Goal: Task Accomplishment & Management: Manage account settings

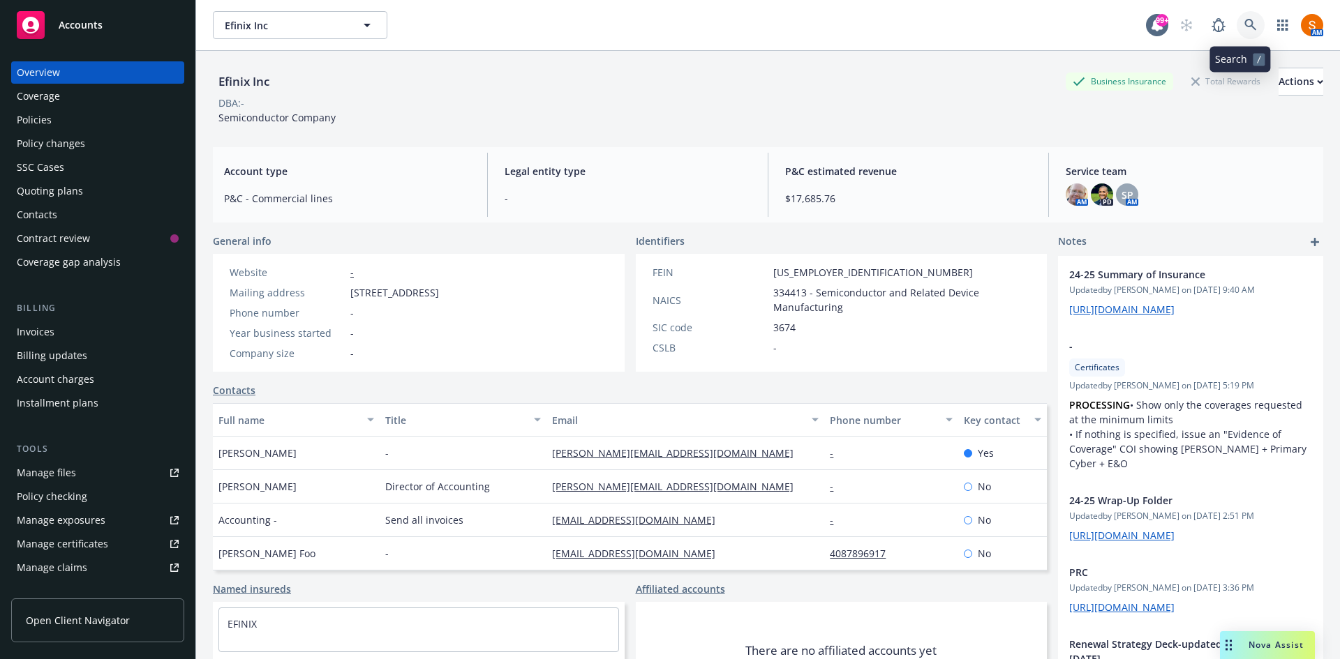
click at [1244, 29] on icon at bounding box center [1250, 25] width 13 height 13
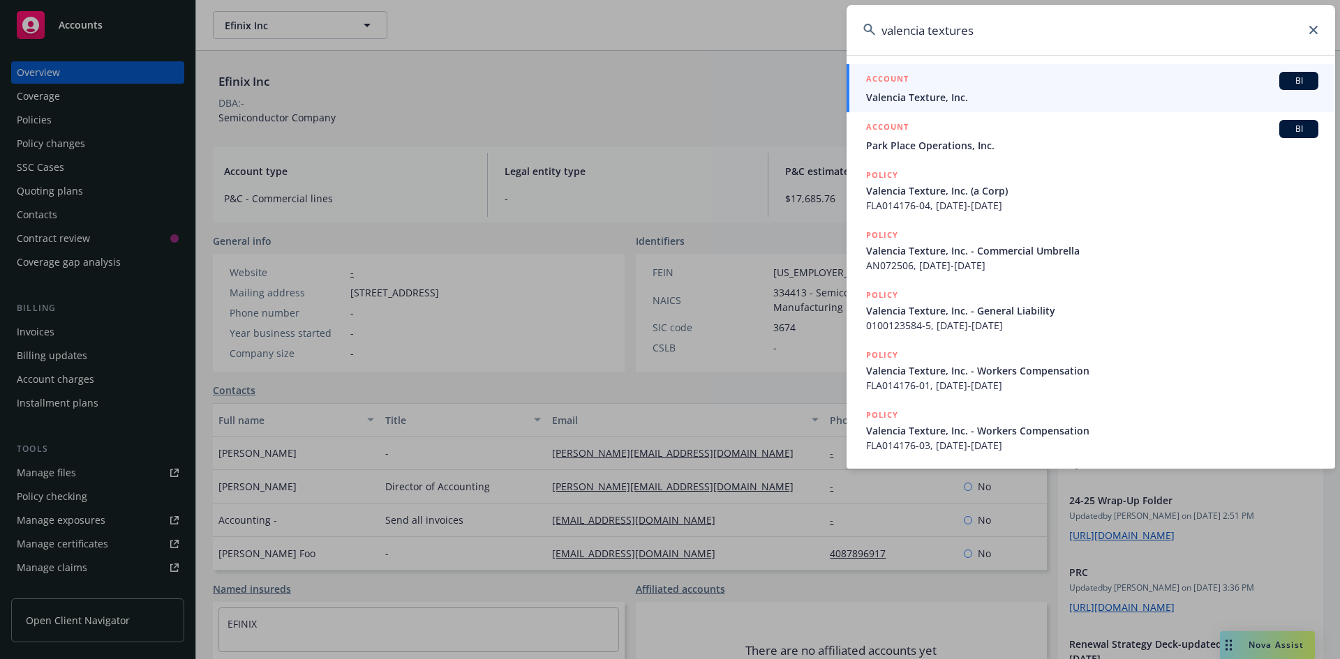
type input "valencia textures"
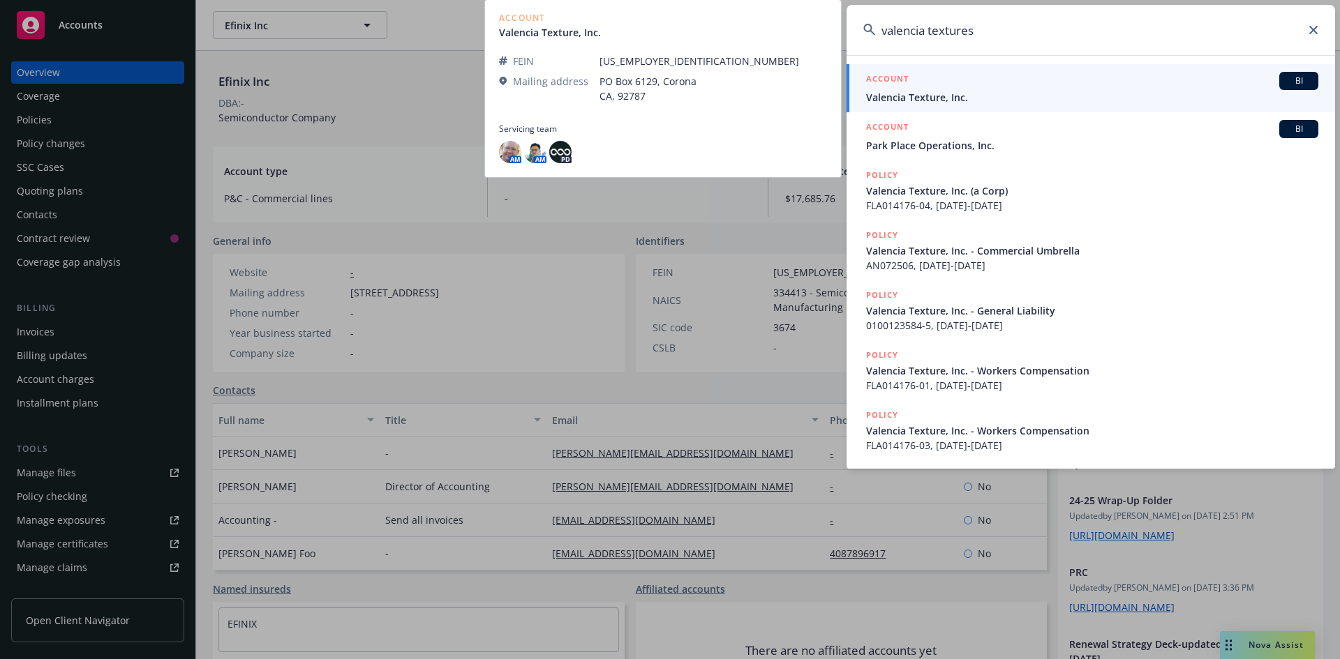
click at [945, 103] on span "Valencia Texture, Inc." at bounding box center [1092, 97] width 452 height 15
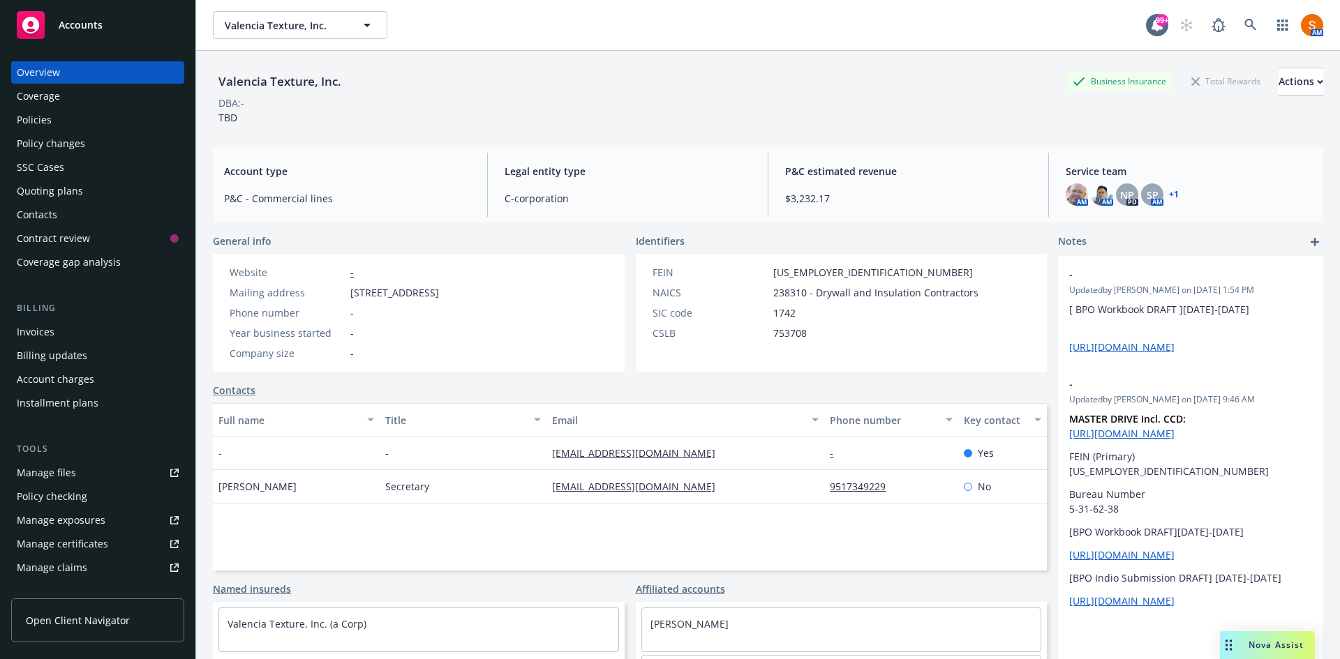
click at [41, 335] on div "Invoices" at bounding box center [36, 332] width 38 height 22
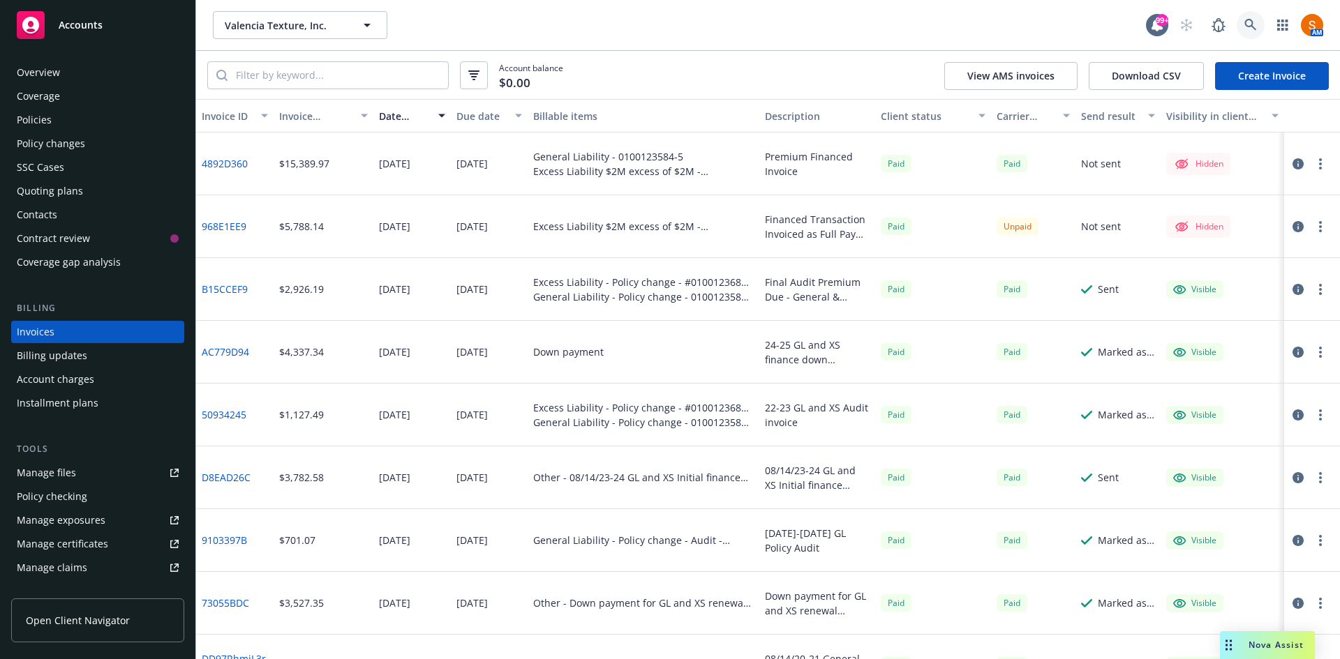
click at [1252, 23] on icon at bounding box center [1250, 25] width 12 height 12
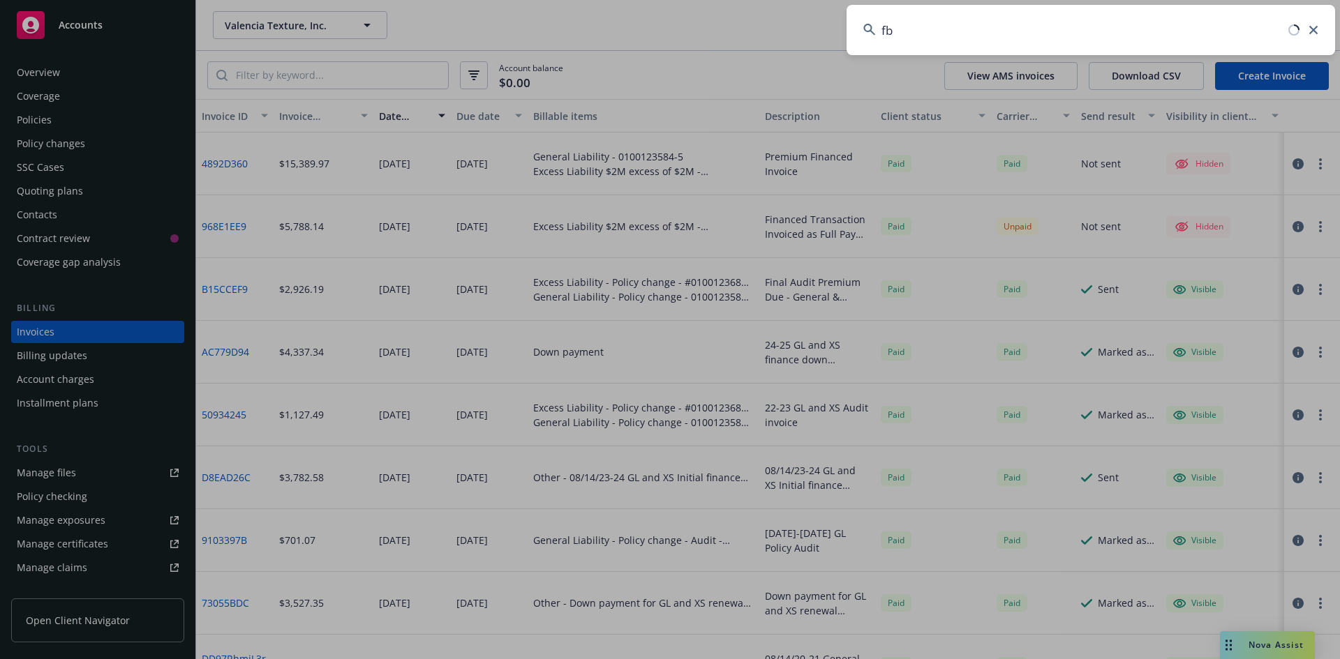
type input "f"
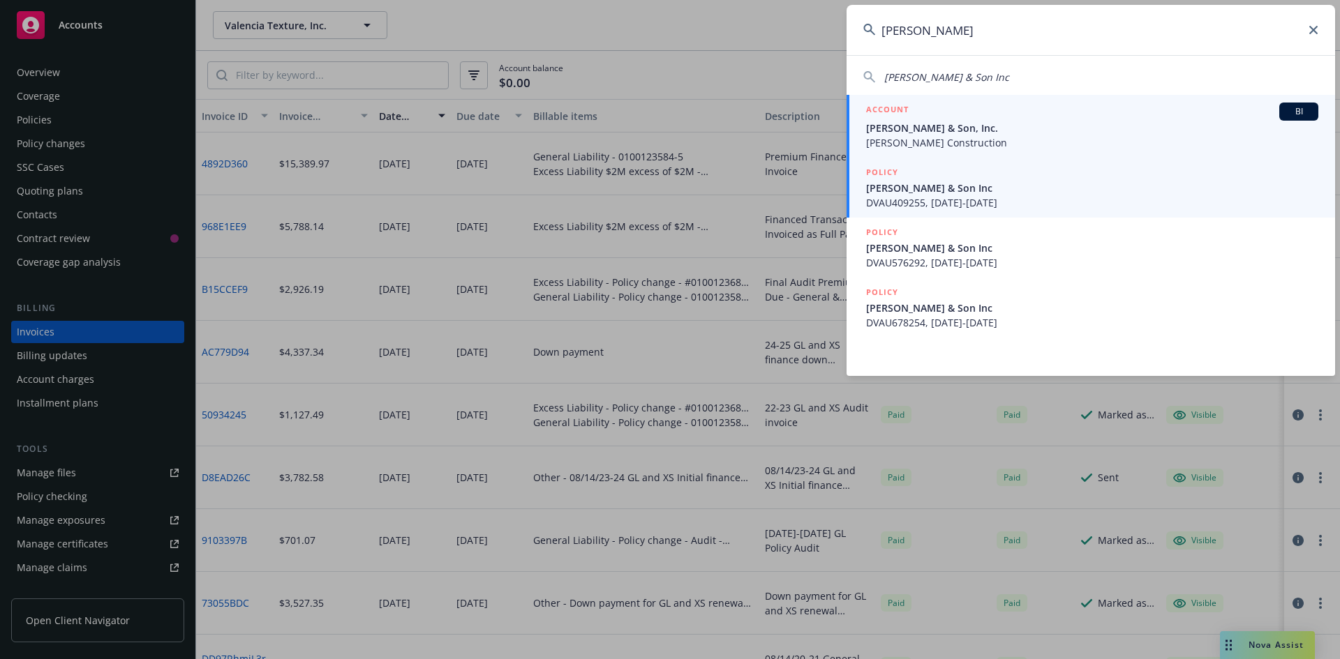
type input "[PERSON_NAME]"
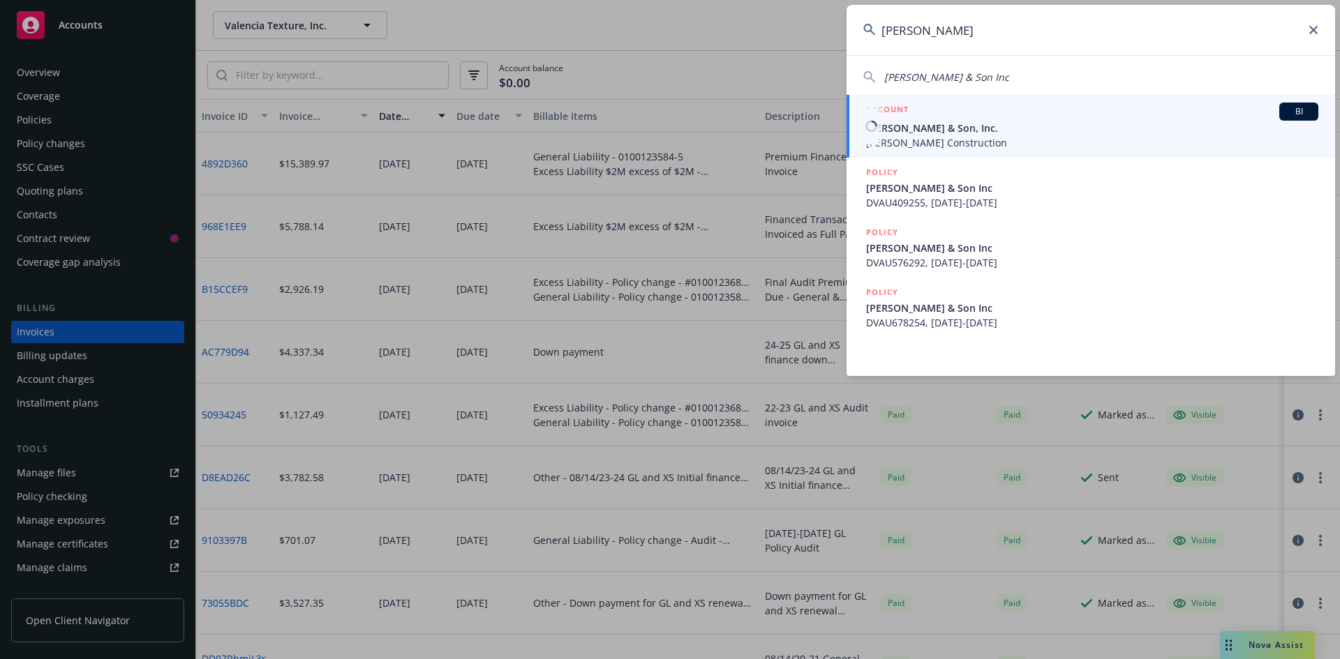
click at [945, 118] on div "ACCOUNT BI" at bounding box center [1092, 112] width 452 height 18
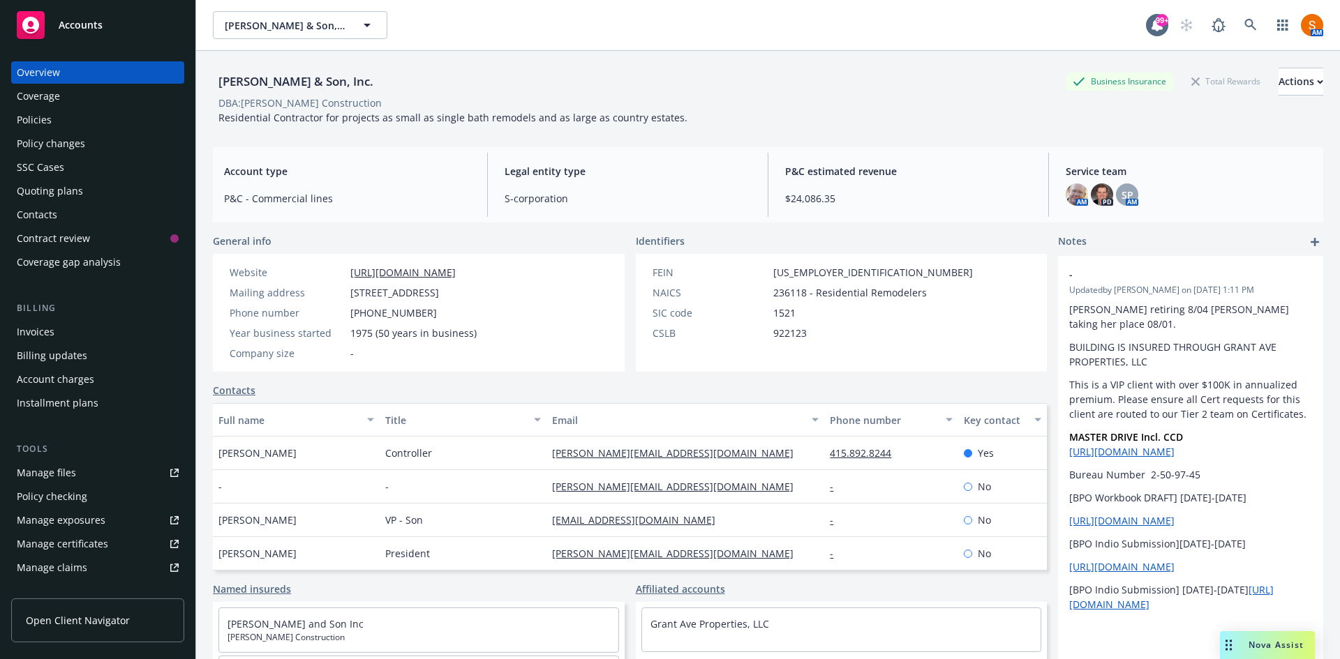
click at [75, 117] on div "Policies" at bounding box center [98, 120] width 162 height 22
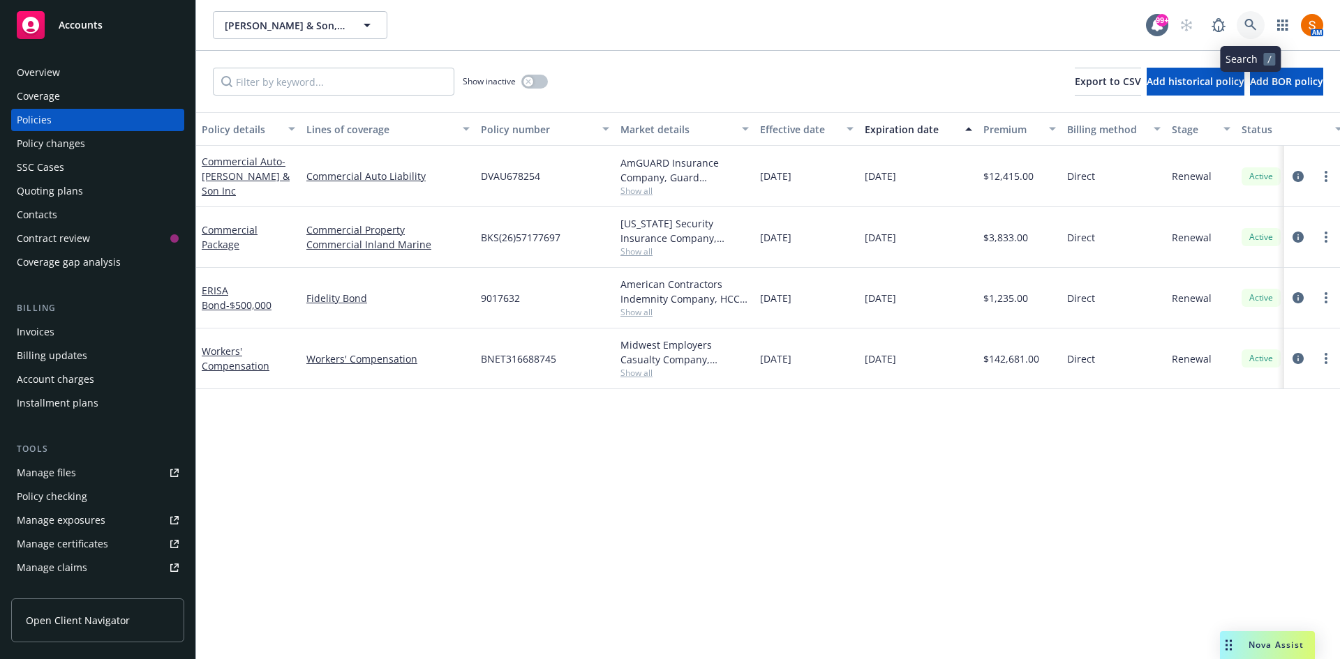
click at [1248, 27] on icon at bounding box center [1250, 25] width 13 height 13
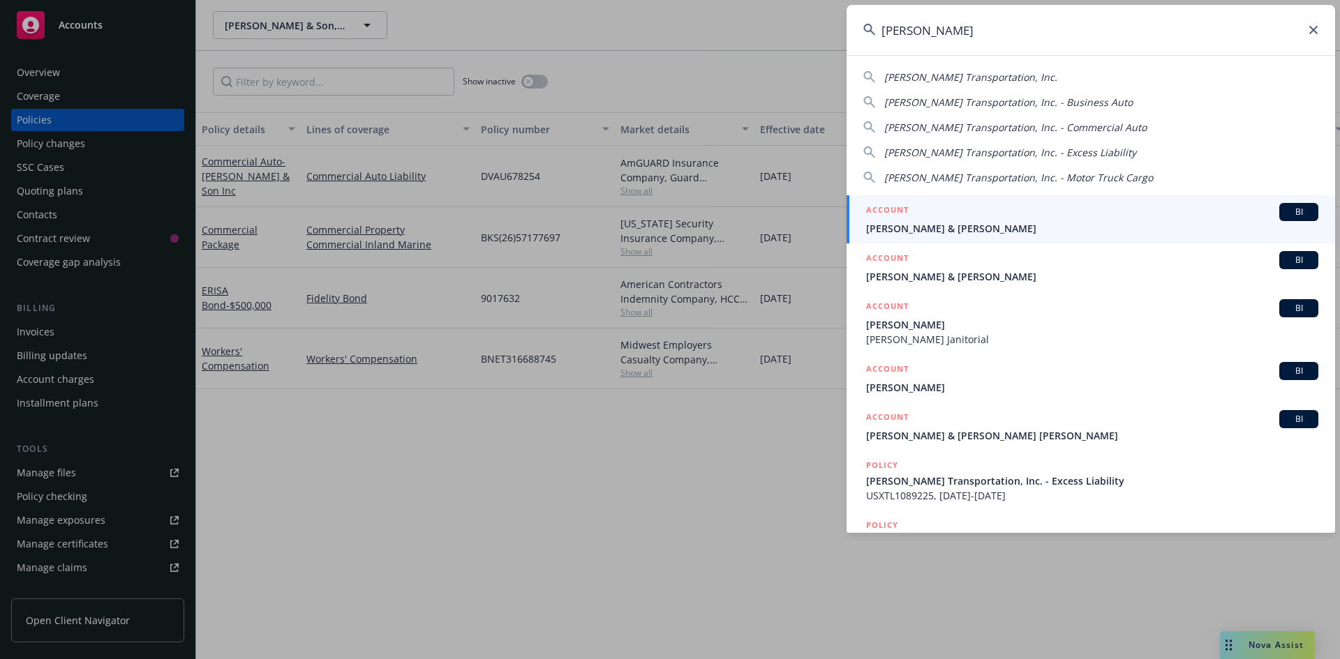
click at [949, 81] on span "[PERSON_NAME] Transportation, Inc." at bounding box center [970, 76] width 173 height 13
type input "[PERSON_NAME] Transportation, Inc."
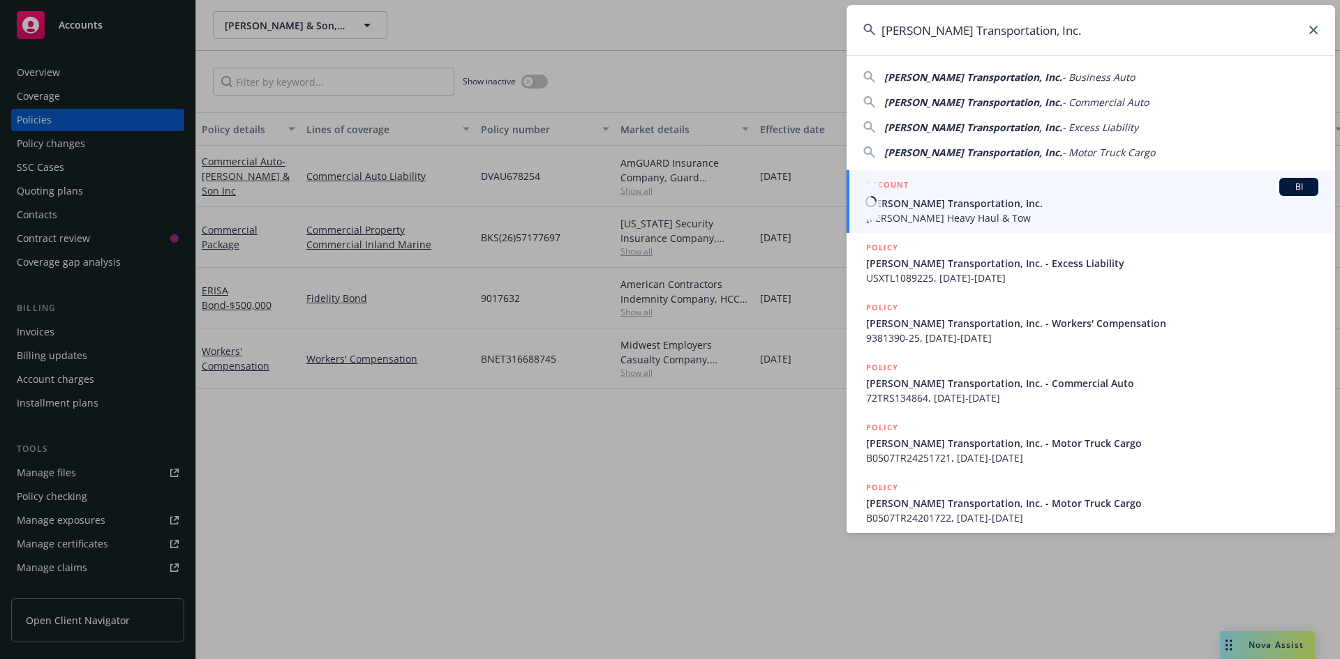
click at [932, 216] on span "[PERSON_NAME] Heavy Haul & Tow" at bounding box center [1092, 218] width 452 height 15
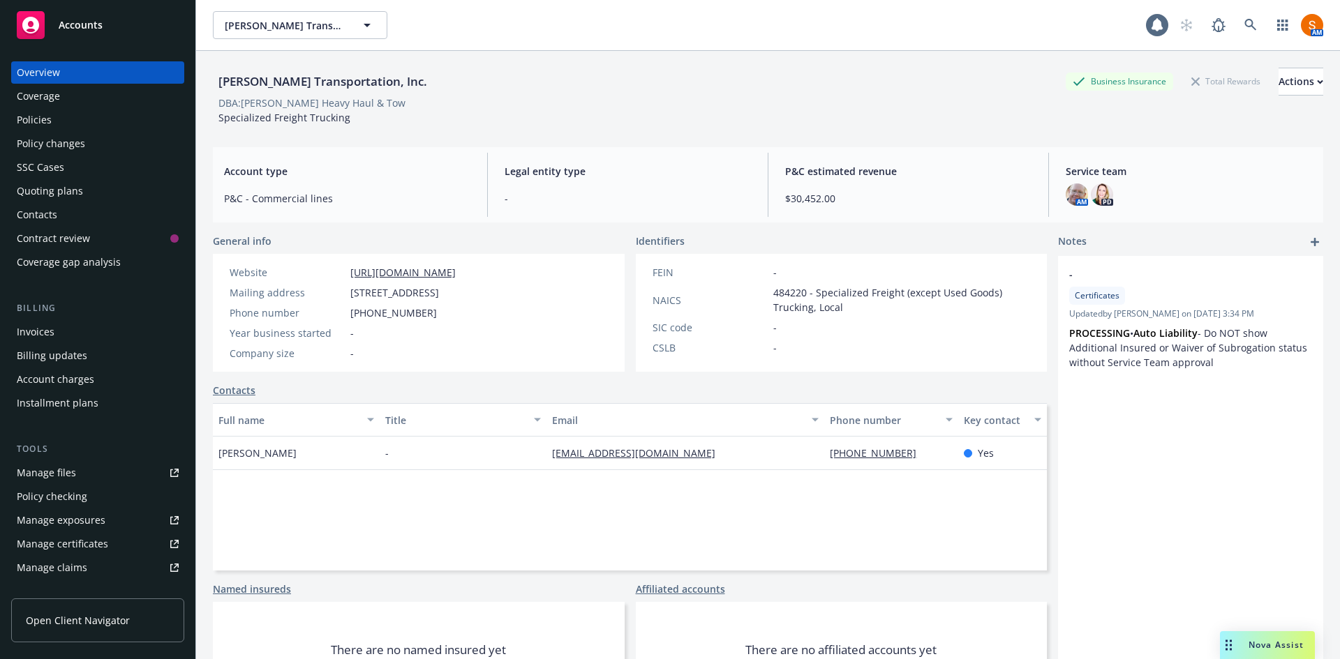
click at [37, 329] on div "Invoices" at bounding box center [36, 332] width 38 height 22
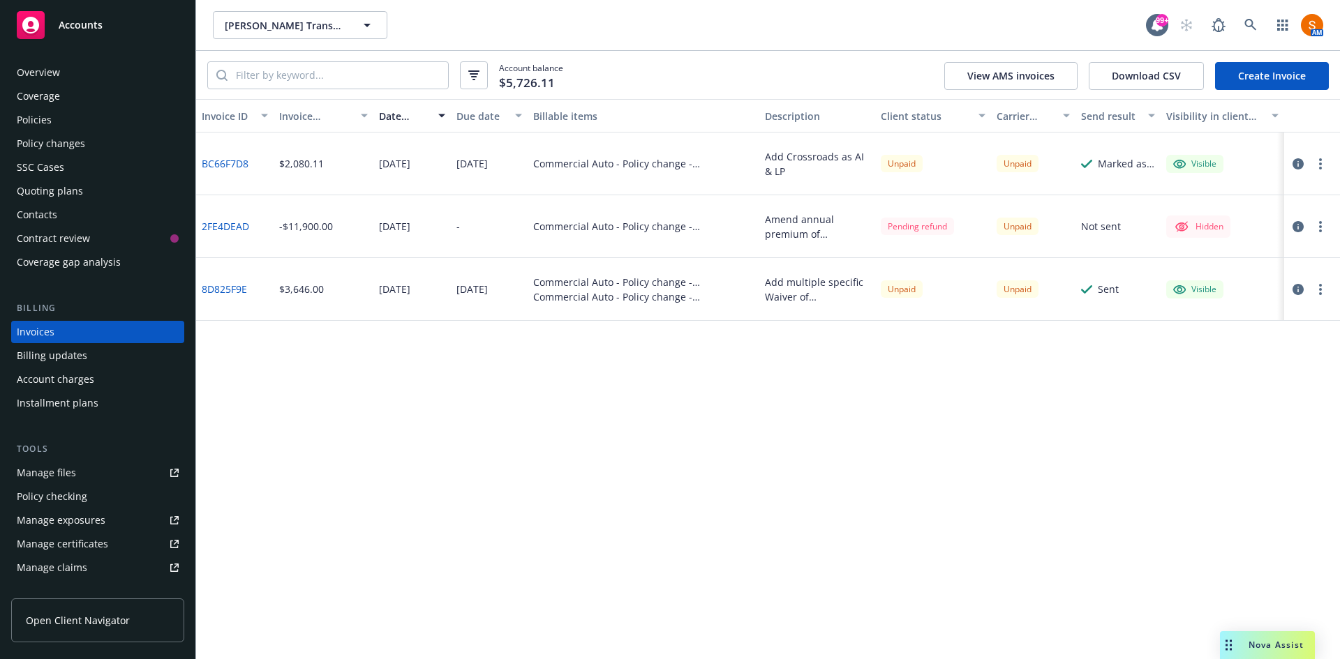
click at [82, 145] on div "Policy changes" at bounding box center [51, 144] width 68 height 22
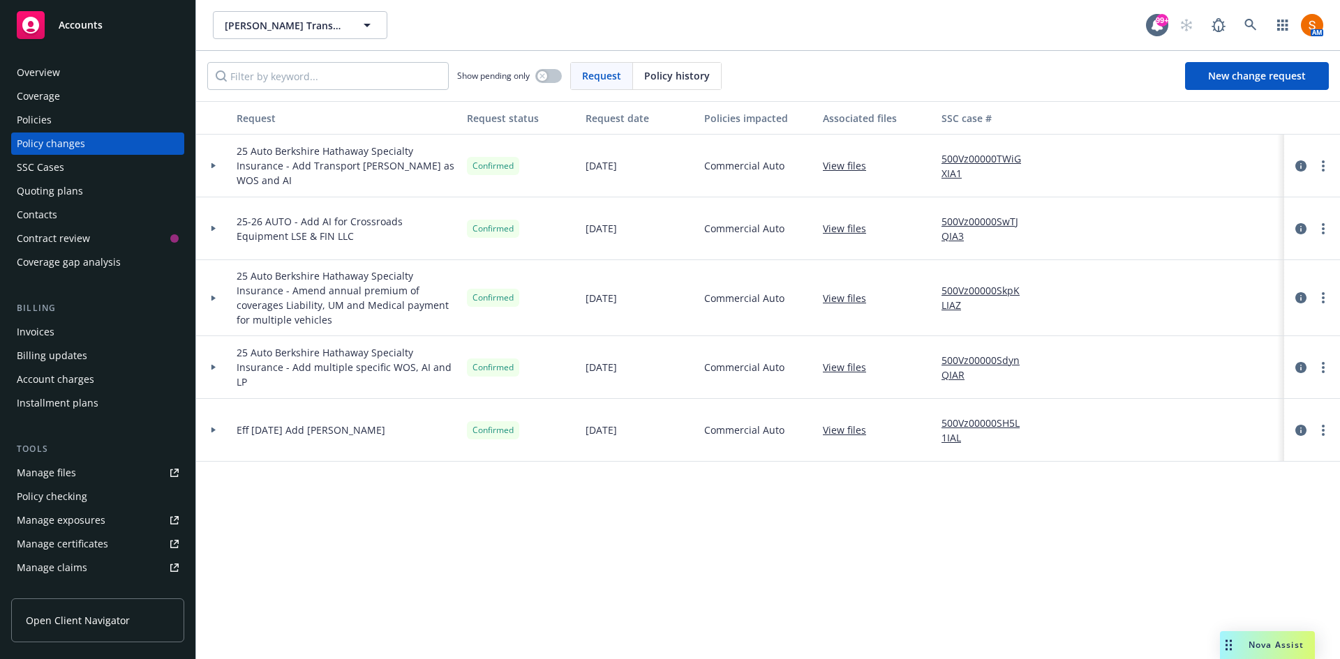
click at [214, 165] on icon at bounding box center [213, 166] width 4 height 6
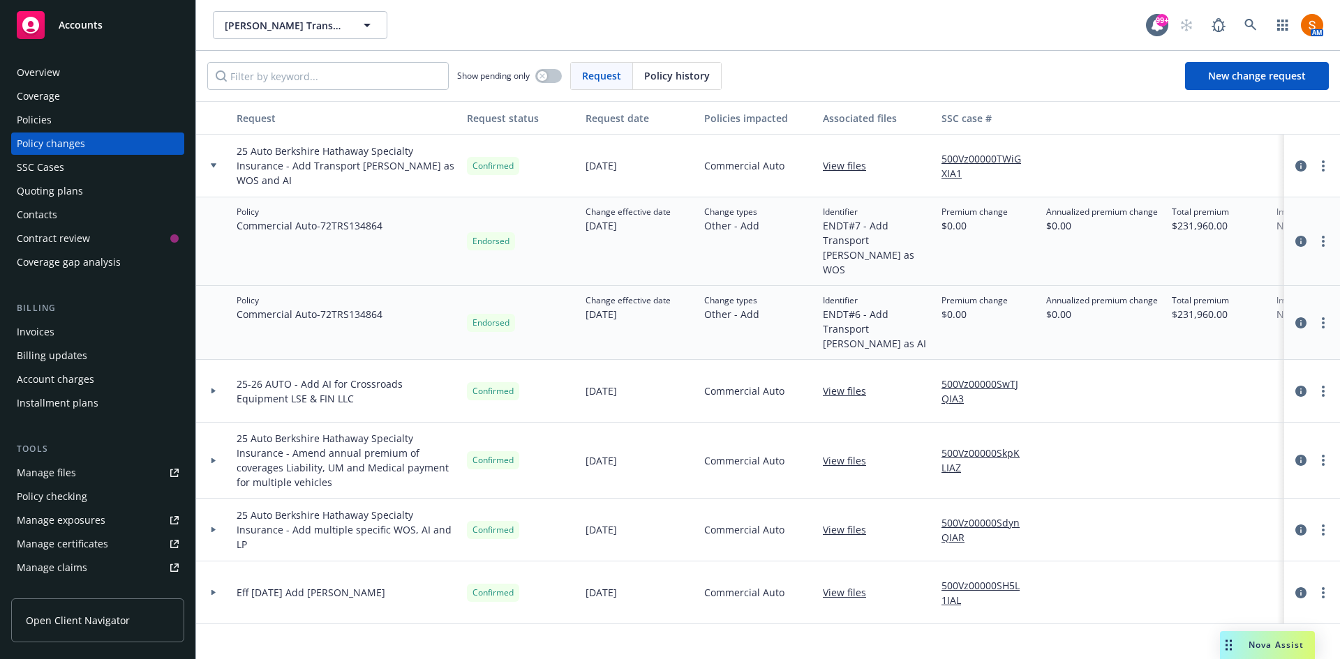
click at [223, 162] on div at bounding box center [213, 166] width 35 height 63
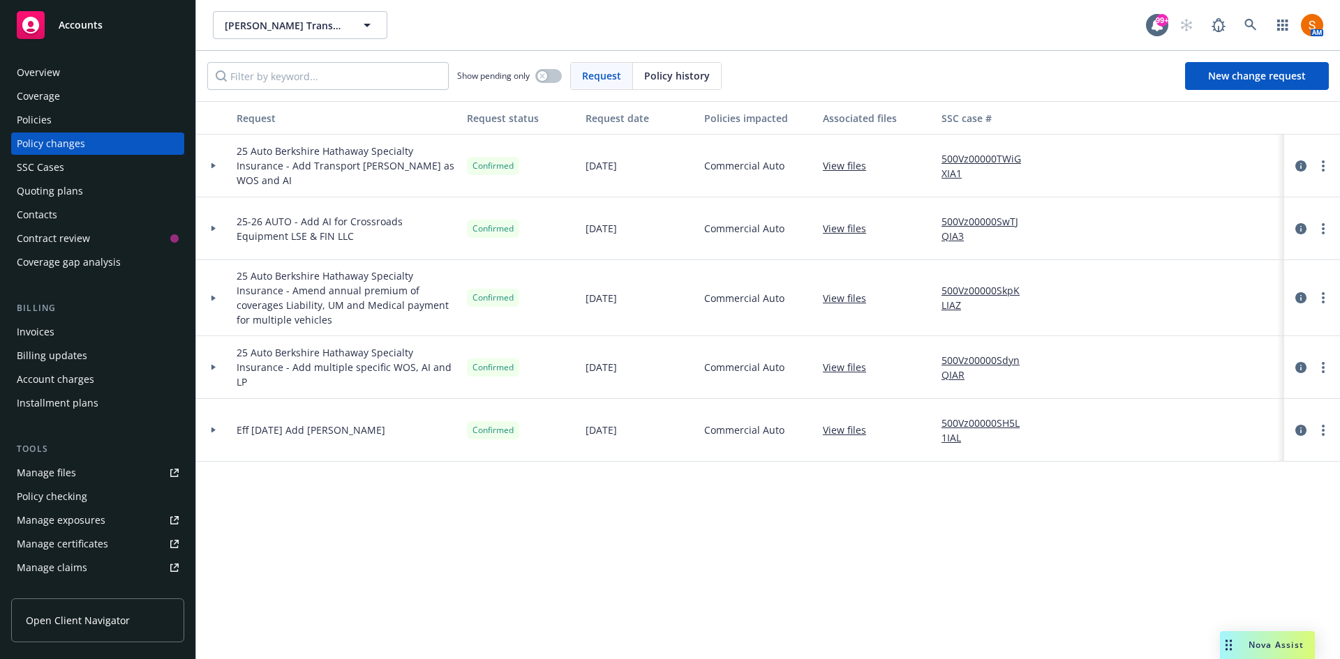
click at [223, 162] on div at bounding box center [213, 166] width 35 height 63
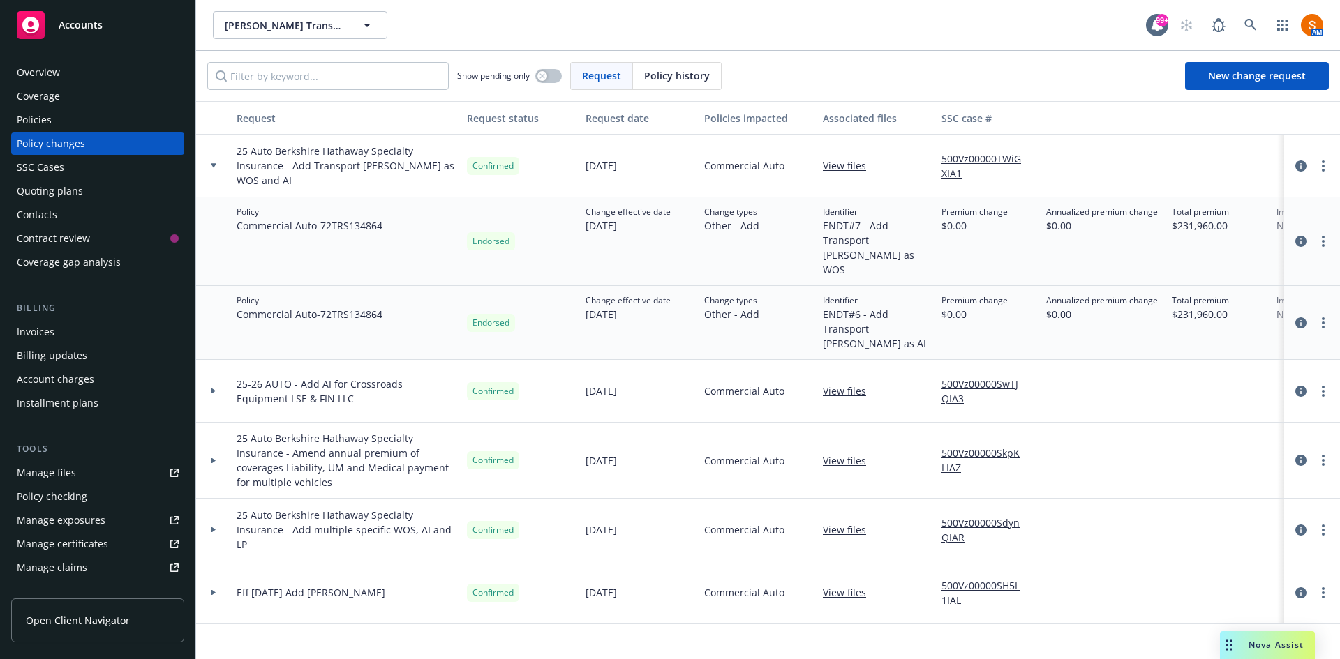
click at [223, 162] on div at bounding box center [213, 166] width 35 height 63
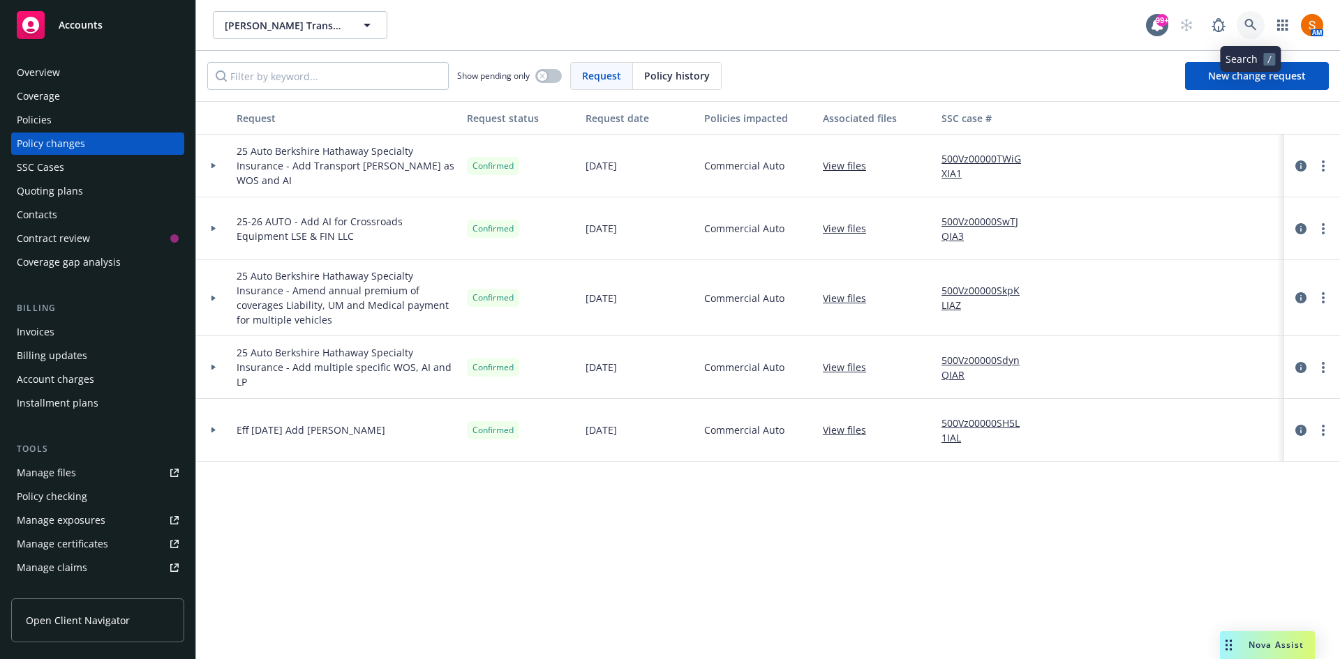
click at [1243, 27] on link at bounding box center [1250, 25] width 28 height 28
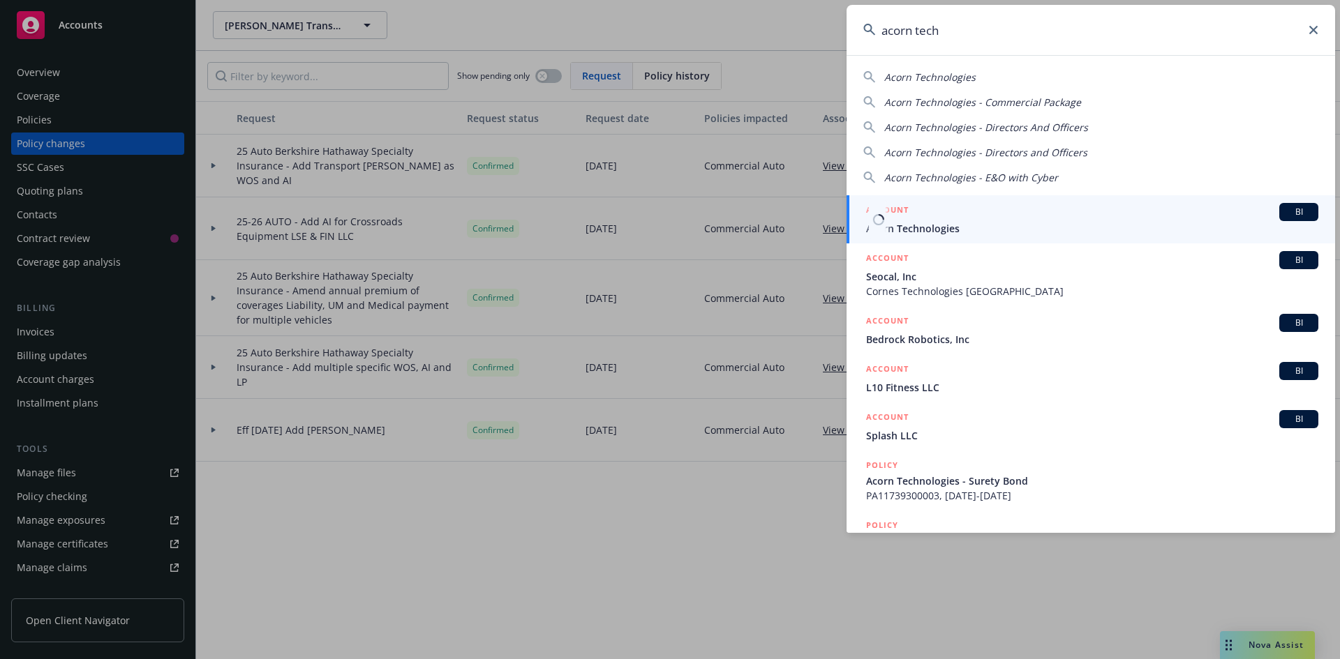
type input "acorn tech"
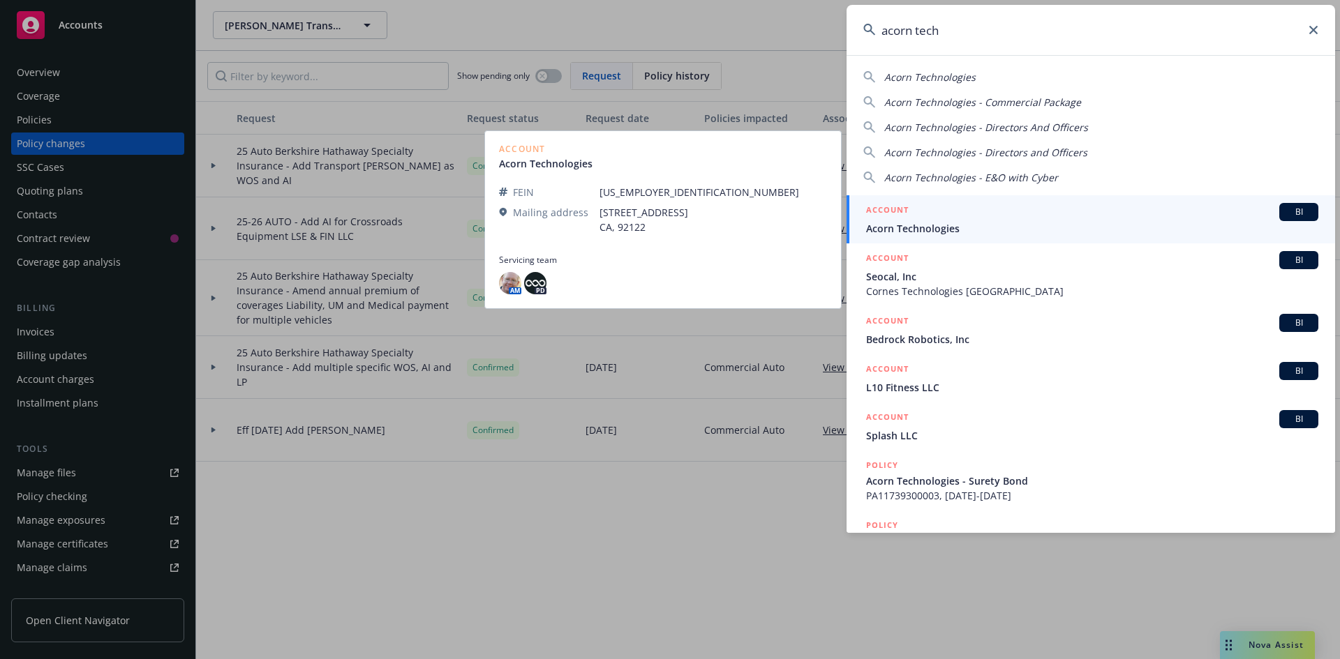
click at [947, 227] on span "Acorn Technologies" at bounding box center [1092, 228] width 452 height 15
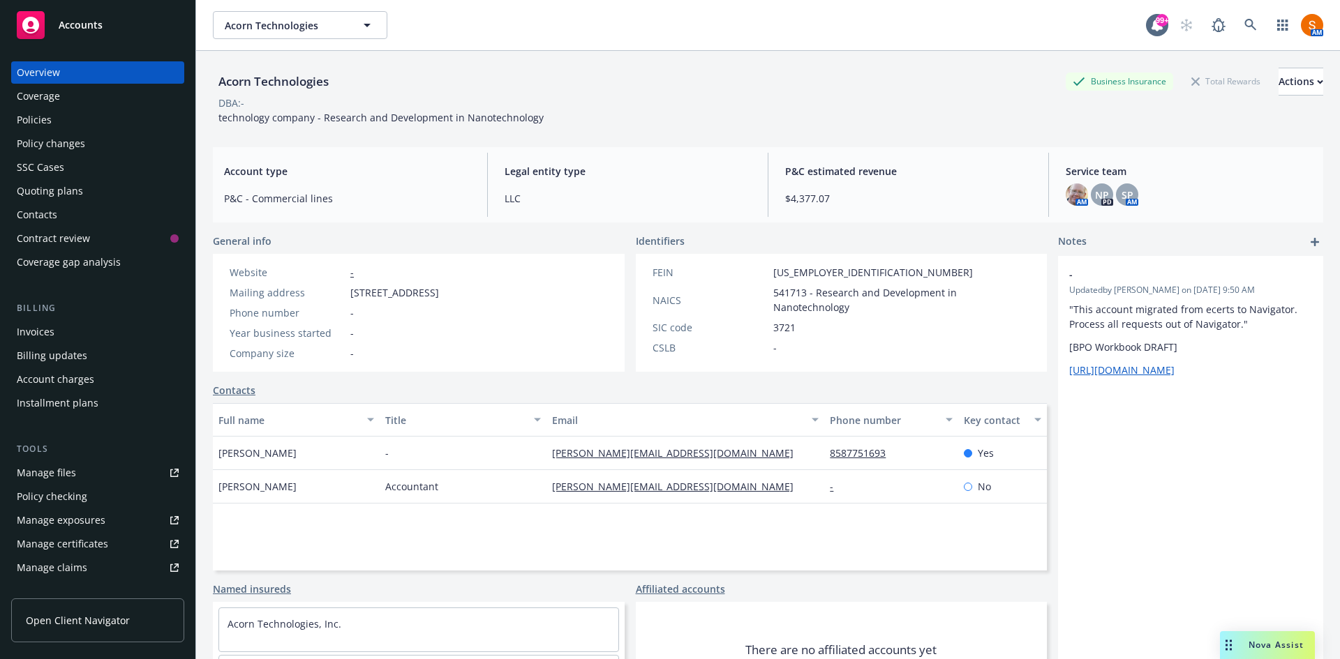
click at [86, 129] on div "Policies" at bounding box center [98, 120] width 162 height 22
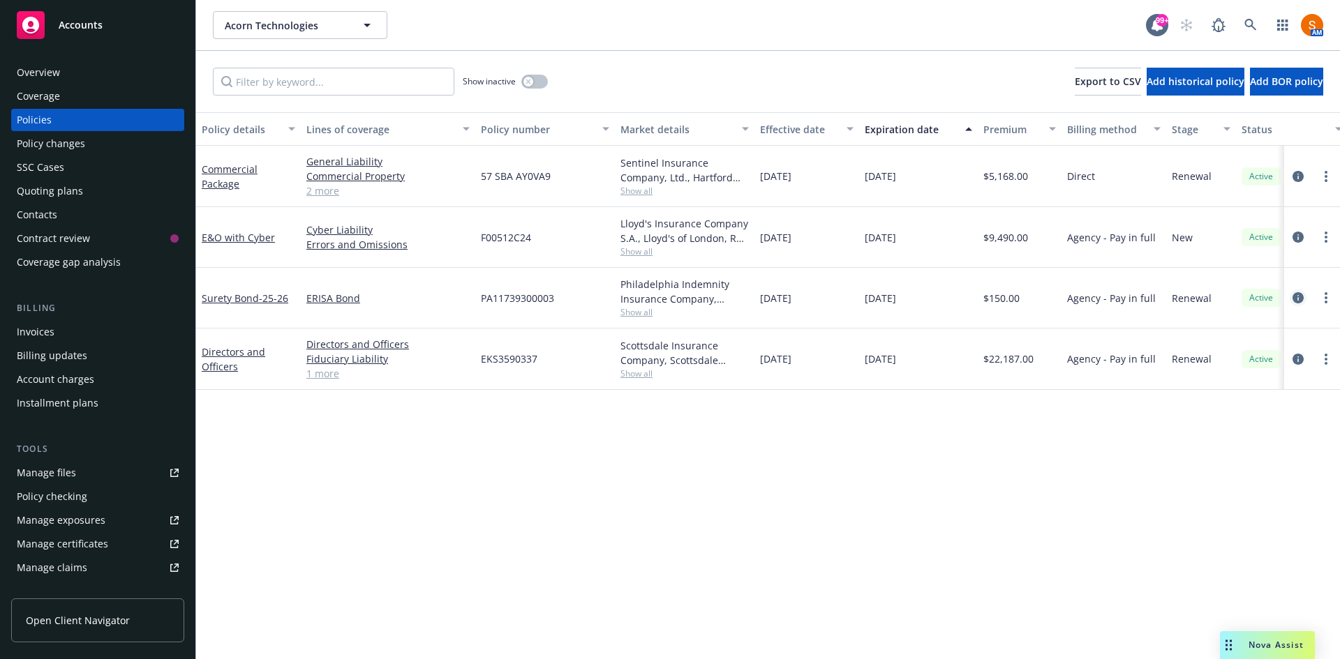
click at [1298, 301] on icon "circleInformation" at bounding box center [1297, 297] width 11 height 11
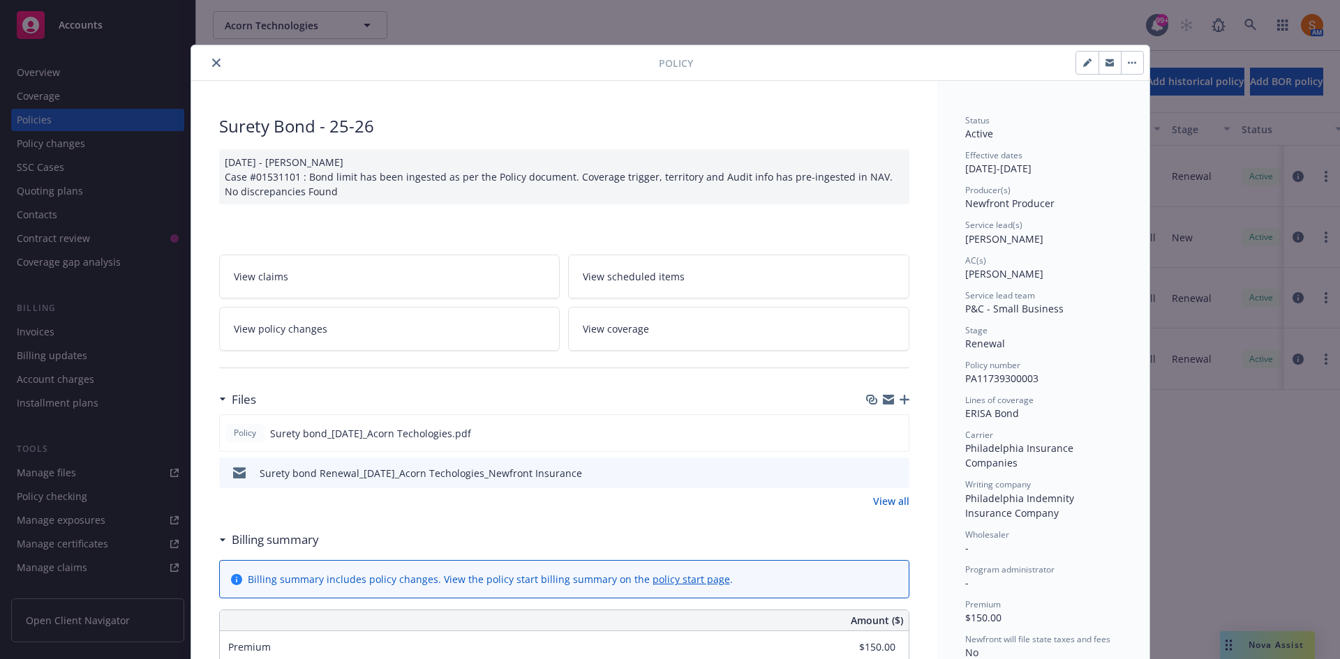
click at [213, 64] on icon "close" at bounding box center [216, 63] width 8 height 8
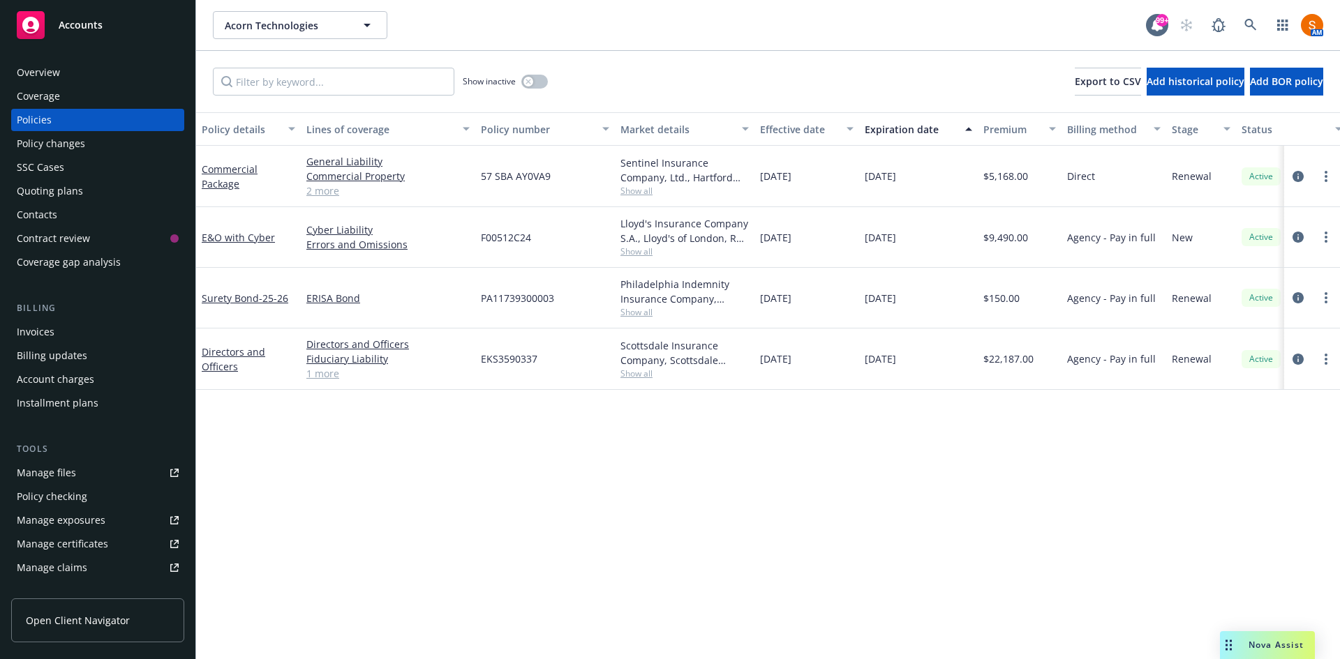
click at [47, 334] on div "Invoices" at bounding box center [36, 332] width 38 height 22
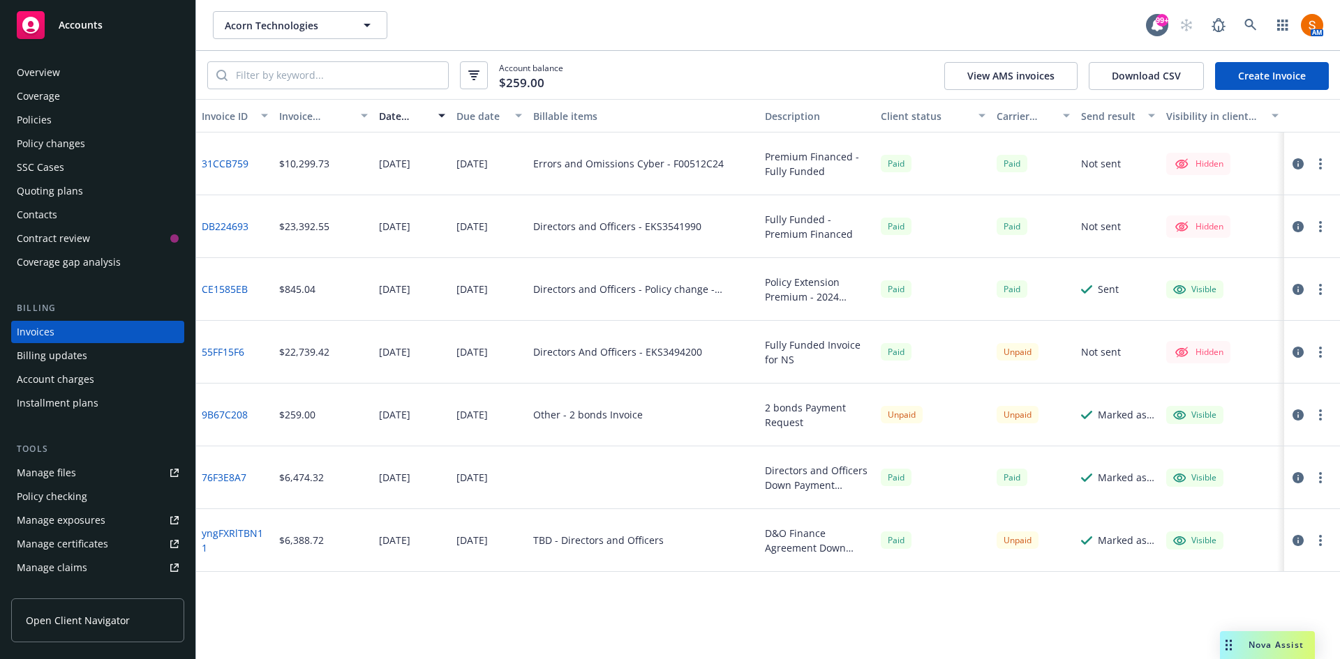
click at [63, 127] on div "Policies" at bounding box center [98, 120] width 162 height 22
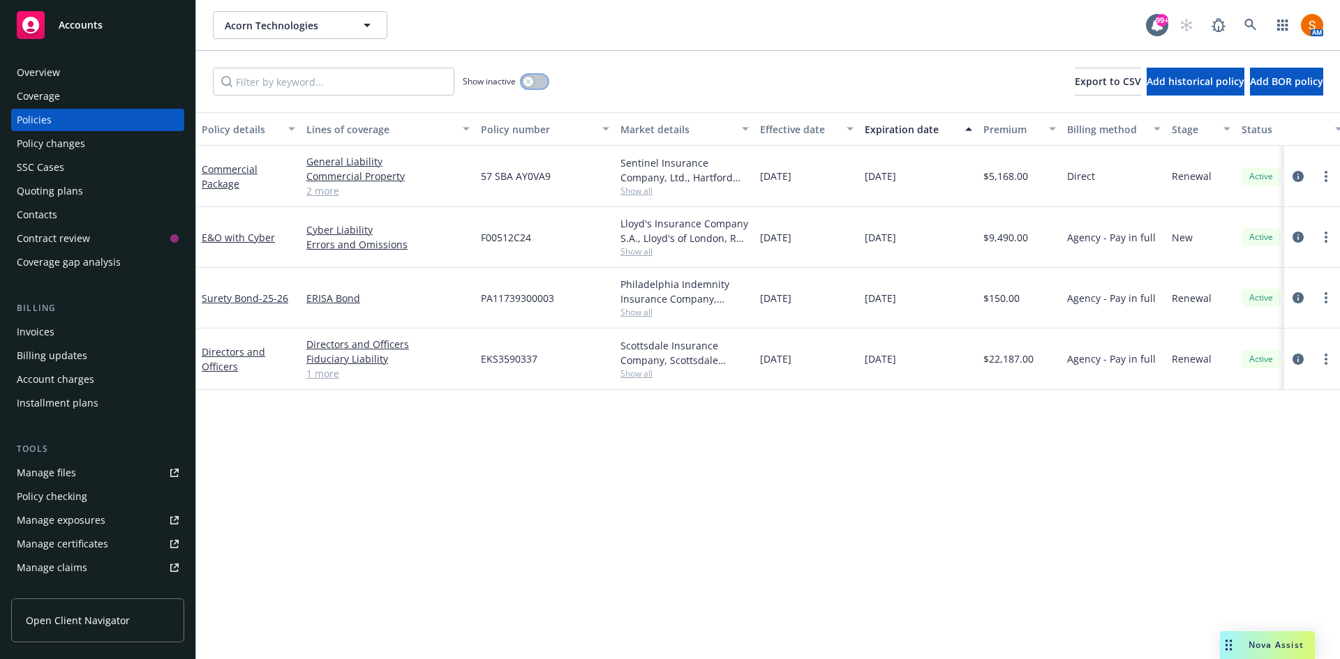
click at [536, 82] on button "button" at bounding box center [534, 82] width 27 height 14
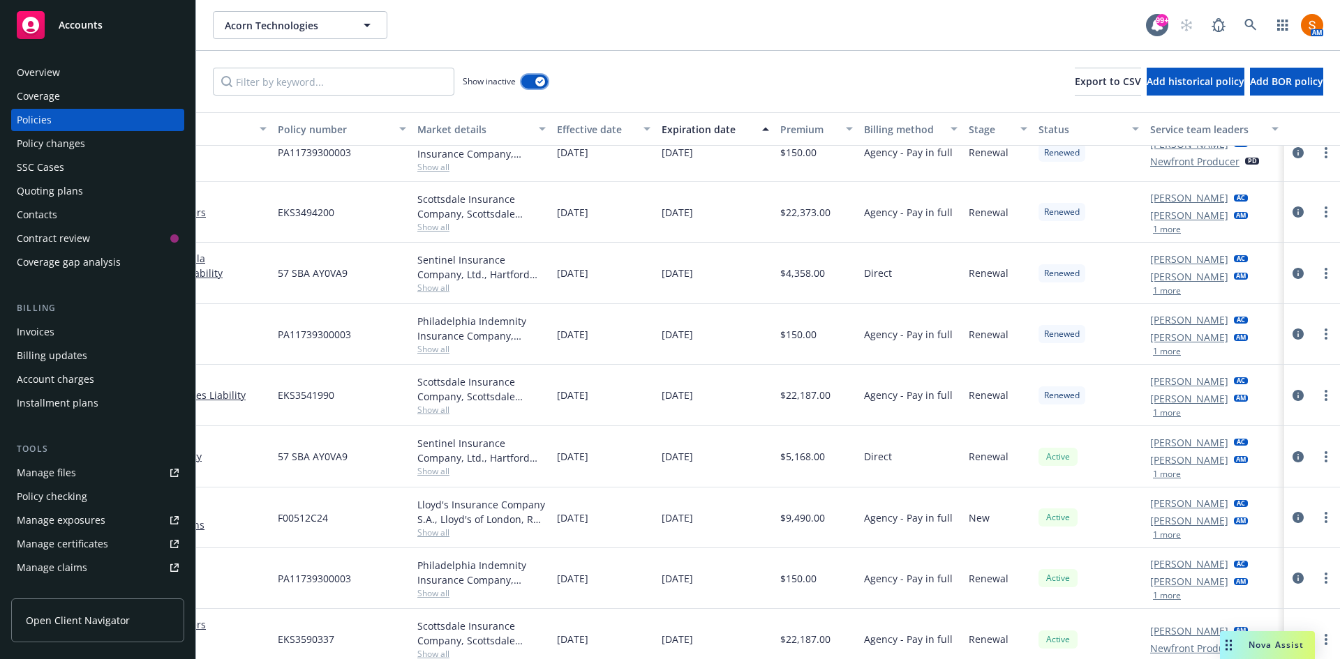
scroll to position [474, 0]
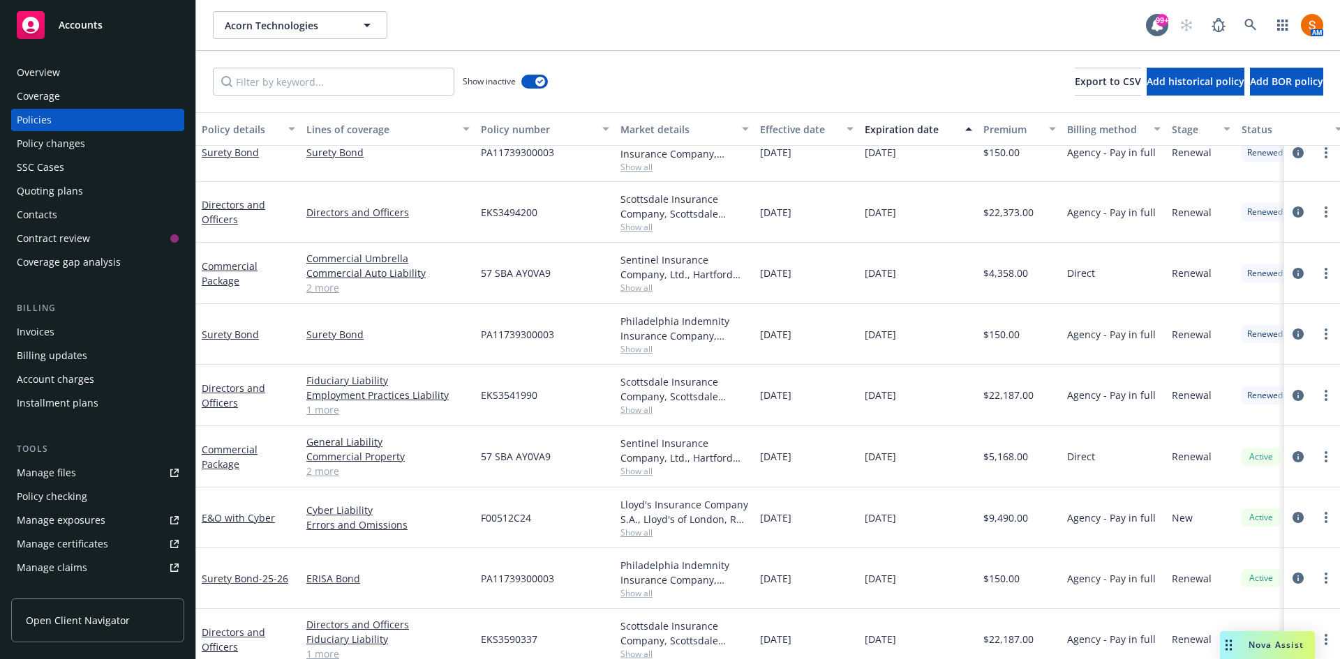
click at [59, 334] on div "Invoices" at bounding box center [98, 332] width 162 height 22
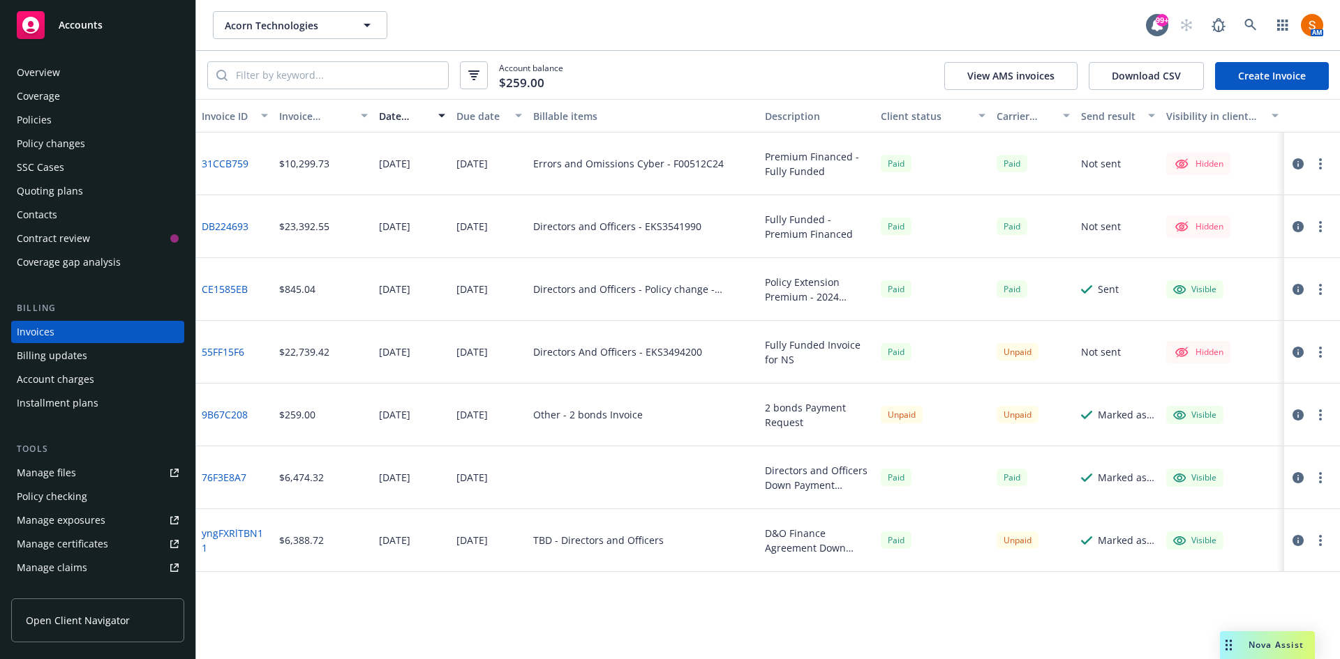
click at [1265, 77] on link "Create Invoice" at bounding box center [1272, 76] width 114 height 28
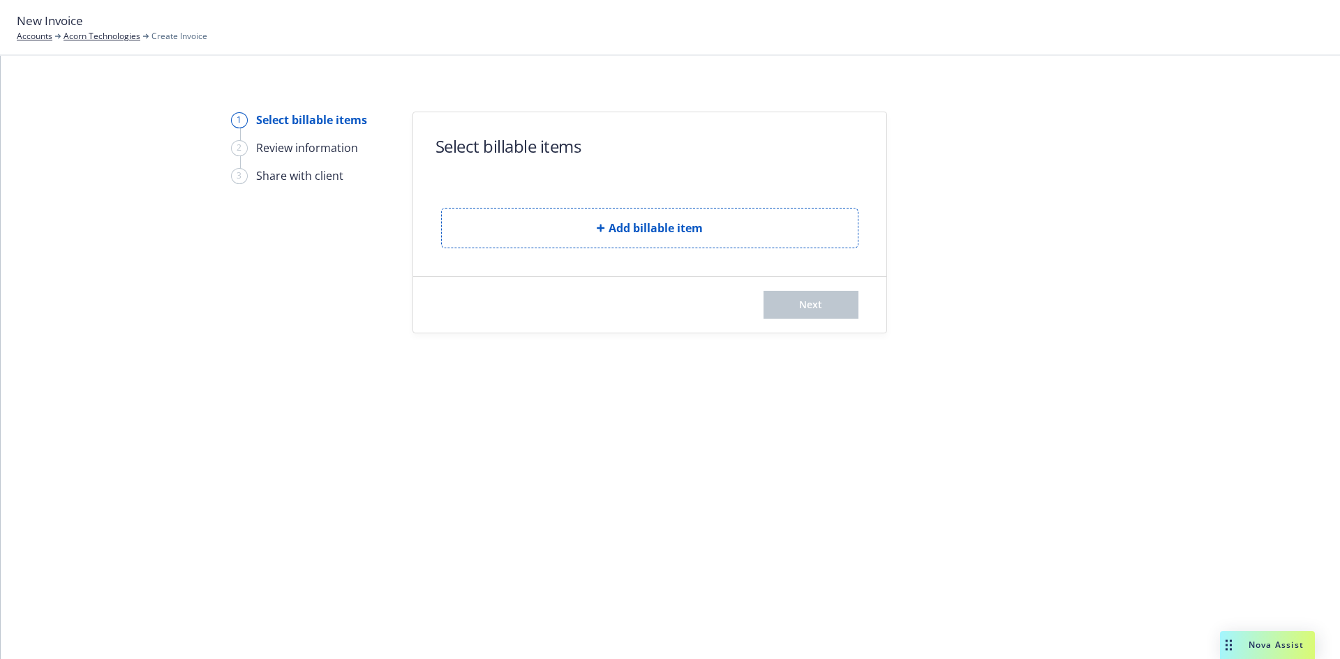
click at [687, 242] on button "Add billable item" at bounding box center [649, 228] width 417 height 40
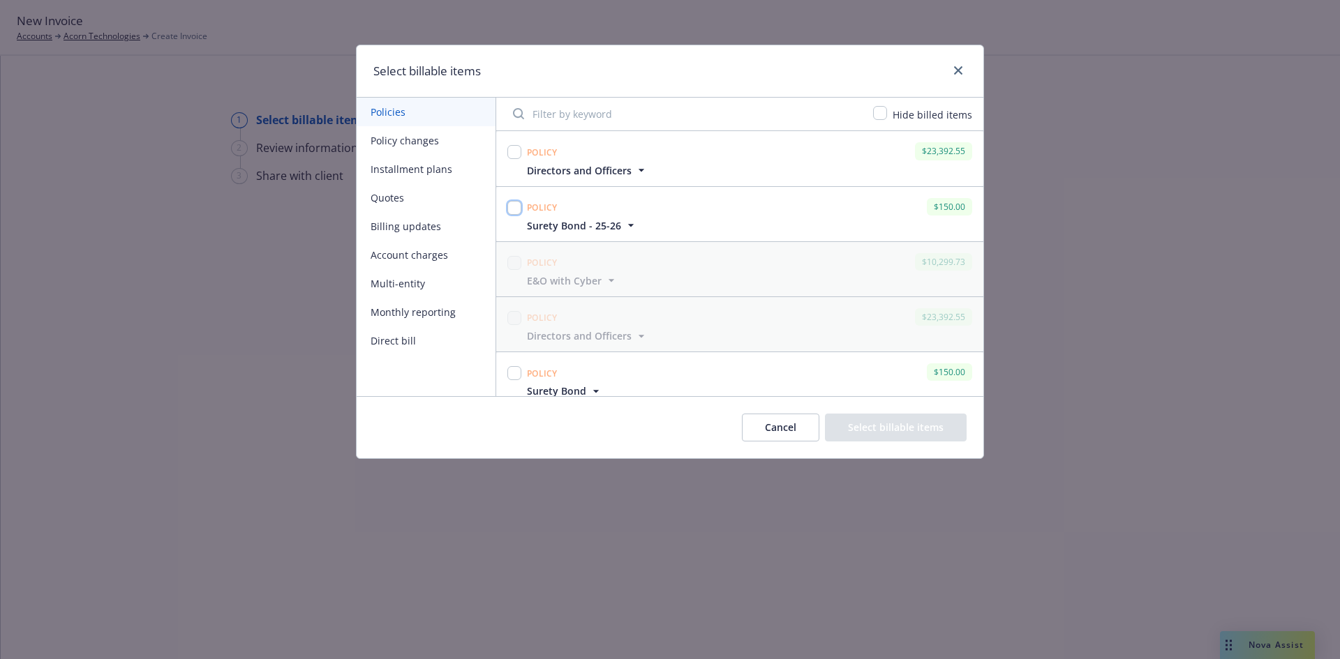
click at [515, 204] on input "checkbox" at bounding box center [514, 208] width 14 height 14
checkbox input "true"
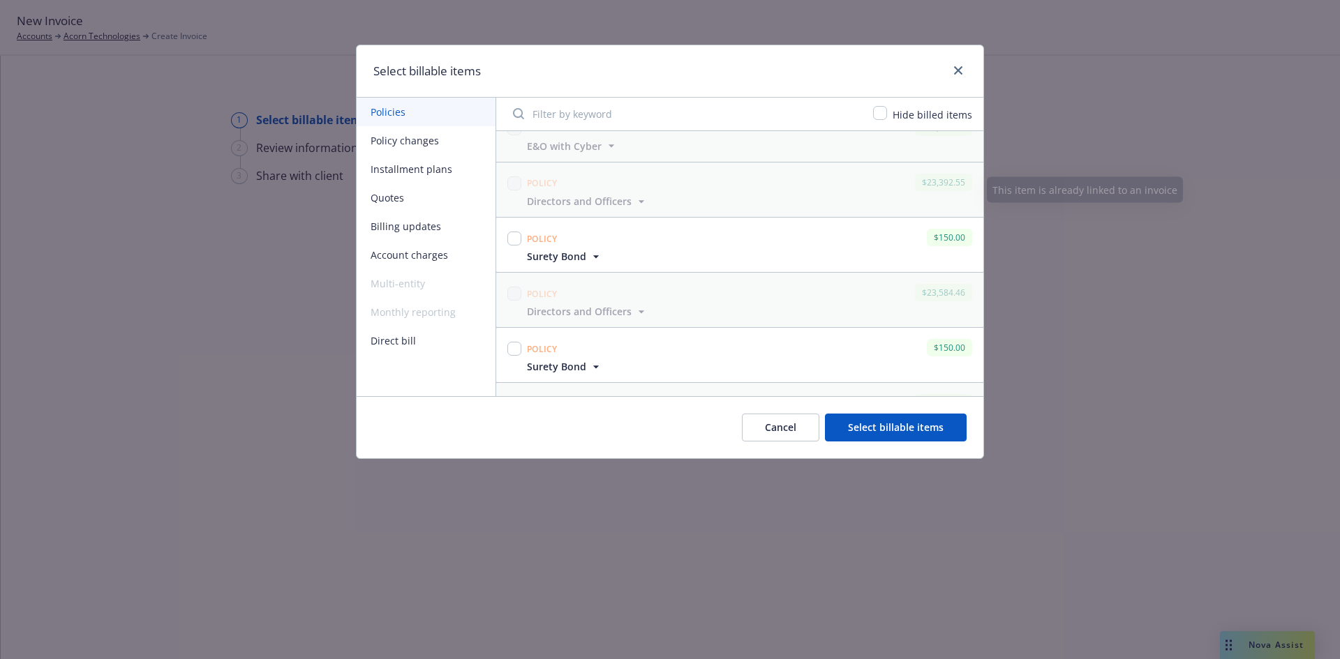
scroll to position [137, 0]
click at [903, 440] on button "Select billable items" at bounding box center [896, 428] width 142 height 28
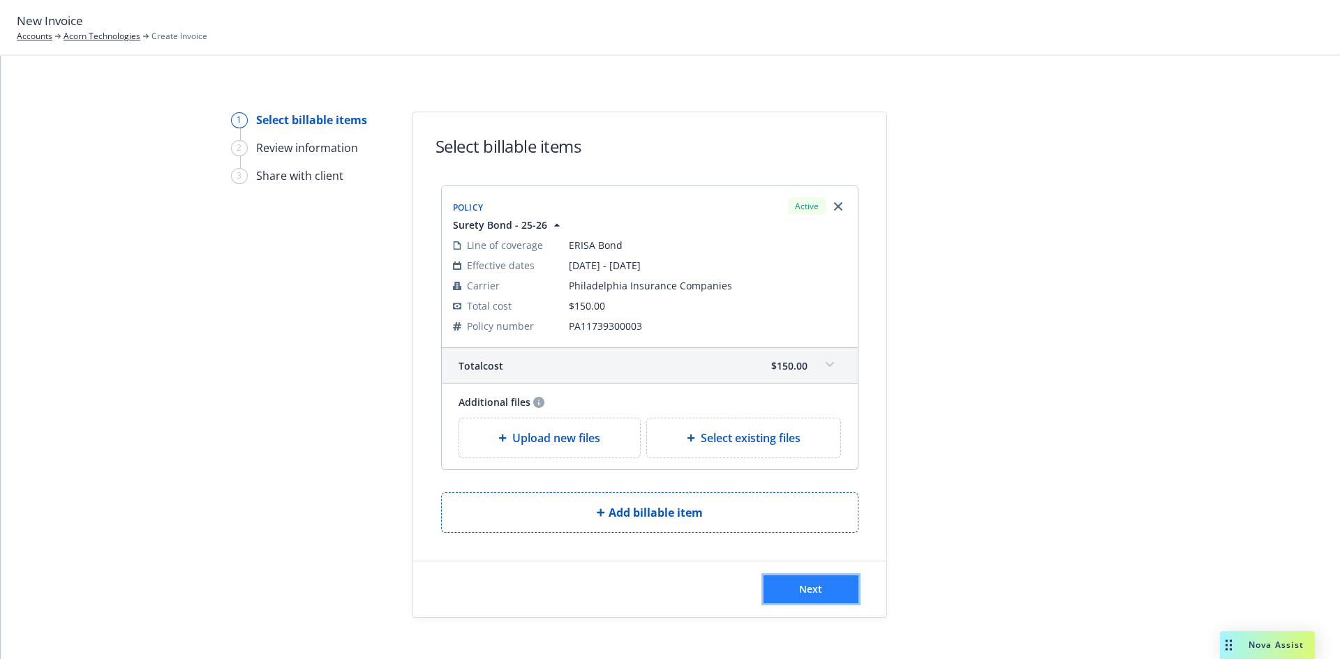
click at [816, 583] on span "Next" at bounding box center [810, 589] width 23 height 13
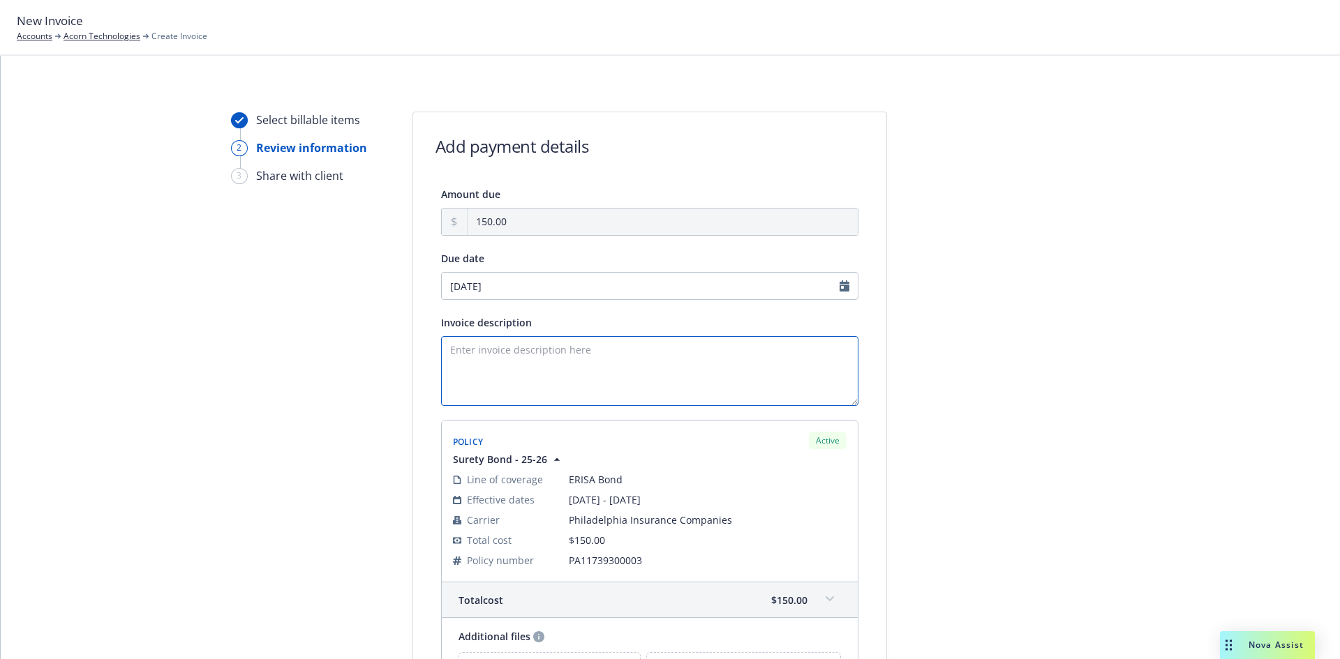
click at [505, 349] on textarea "Invoice description" at bounding box center [649, 371] width 417 height 70
type textarea "Renewal Premium - 2025 ERISA Bond - Newfront"
click at [394, 349] on div "Select billable items 2 Review information 3 Share with client Add payment deta…" at bounding box center [670, 451] width 1306 height 678
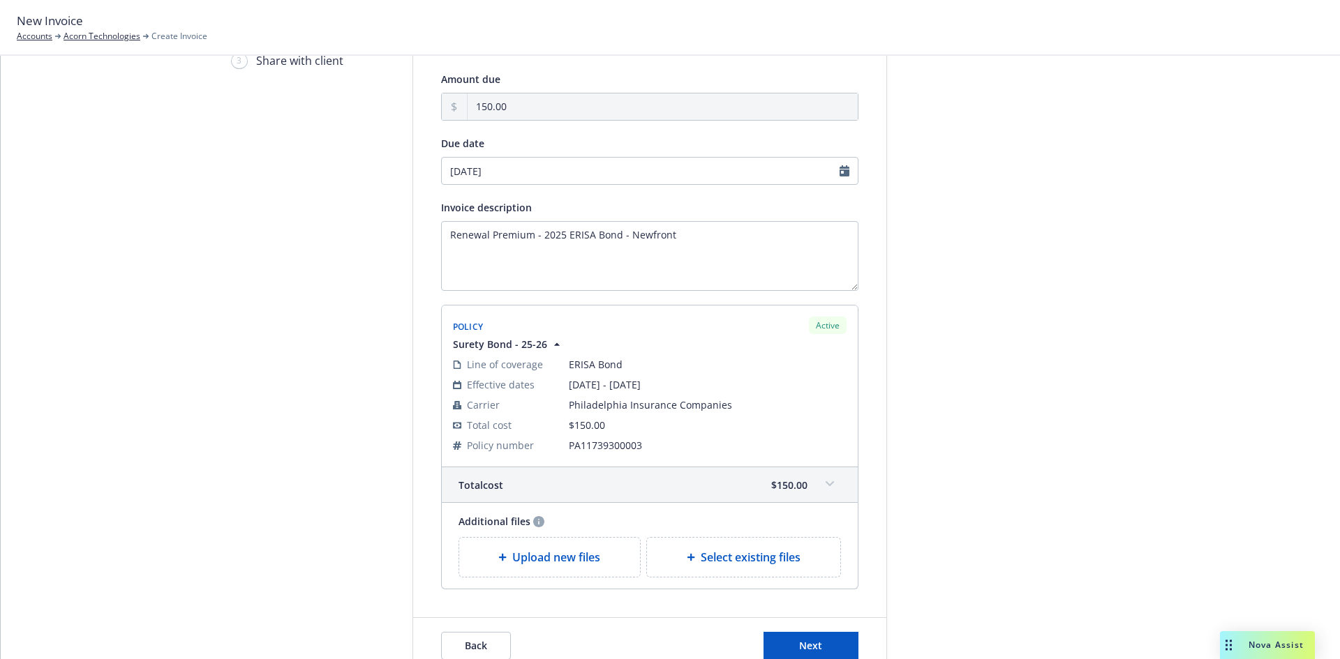
scroll to position [150, 0]
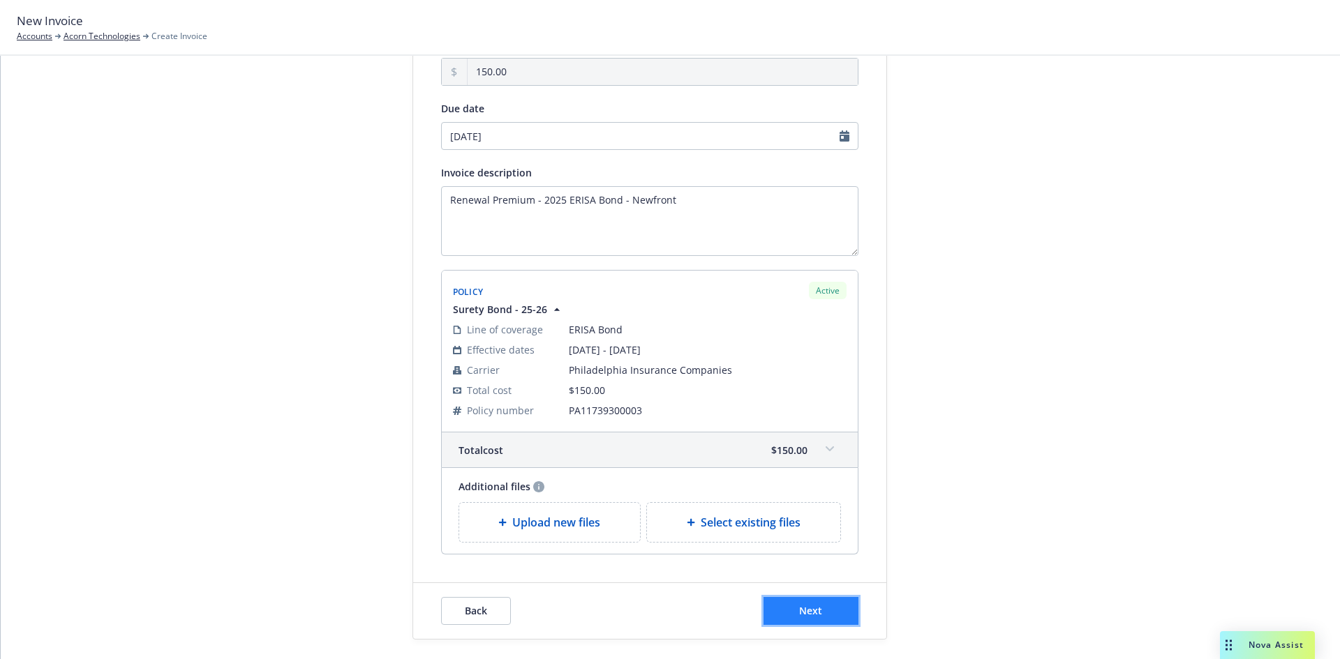
click at [805, 613] on span "Next" at bounding box center [810, 610] width 23 height 13
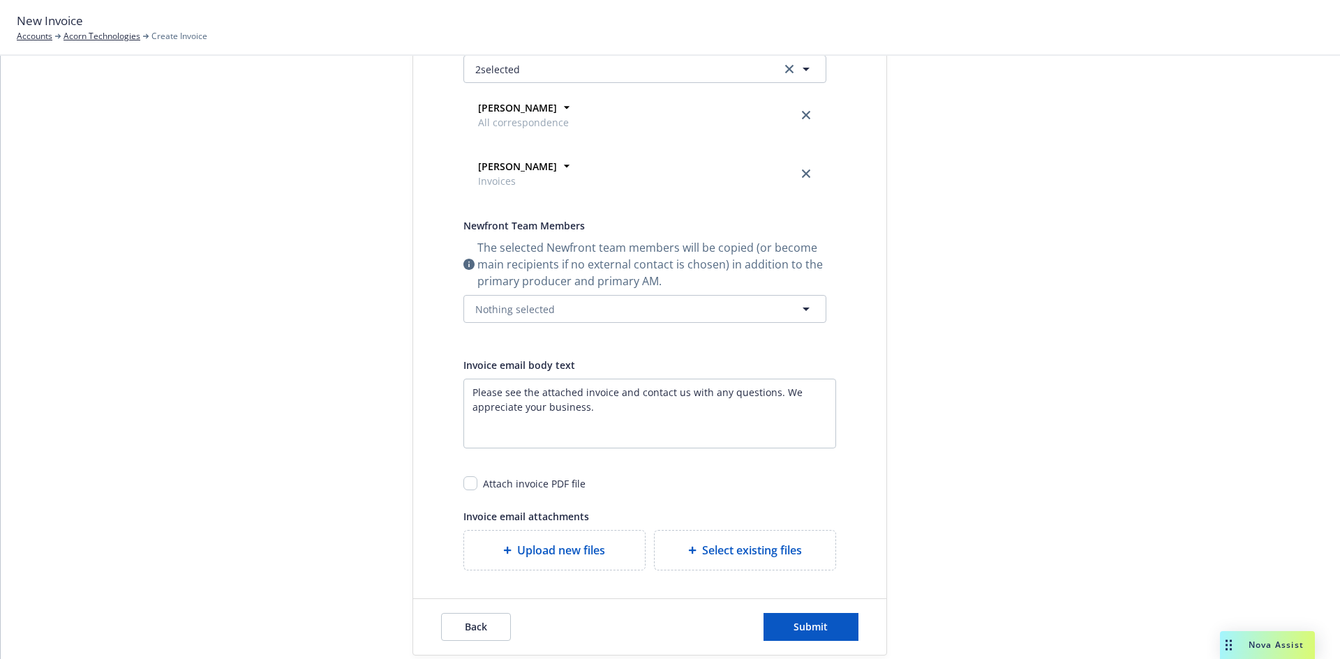
scroll to position [352, 0]
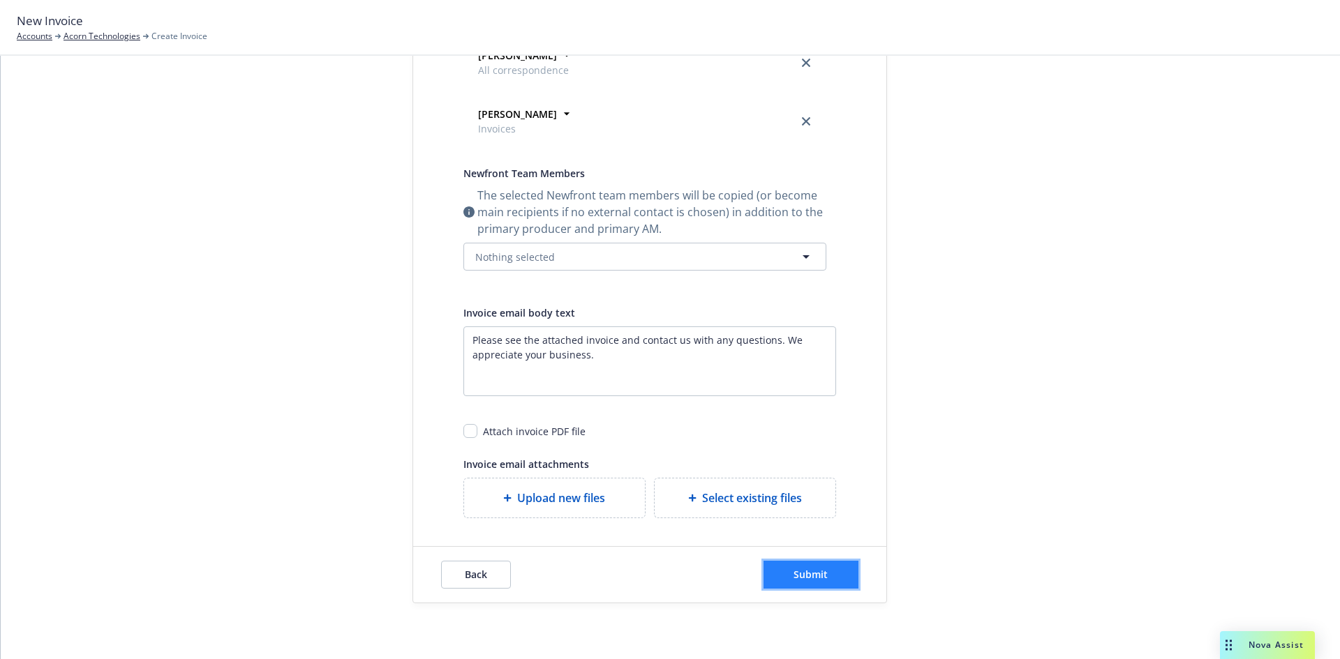
click at [794, 564] on button "Submit" at bounding box center [810, 575] width 95 height 28
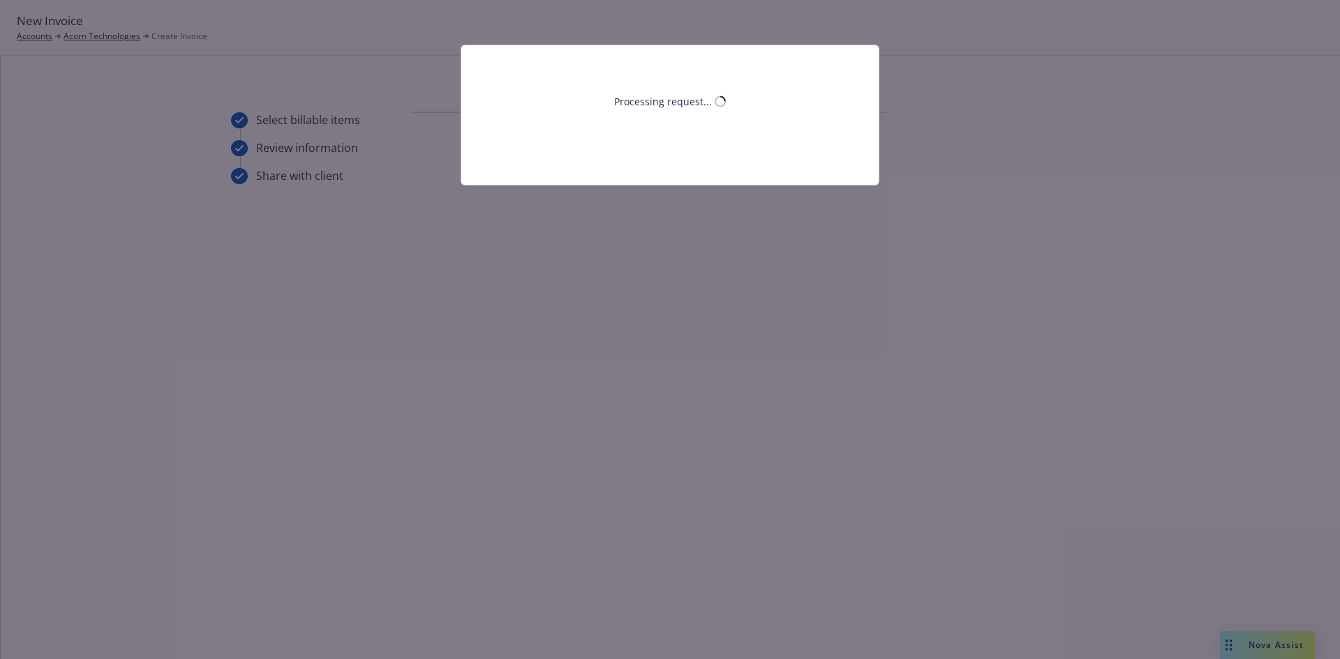
scroll to position [0, 0]
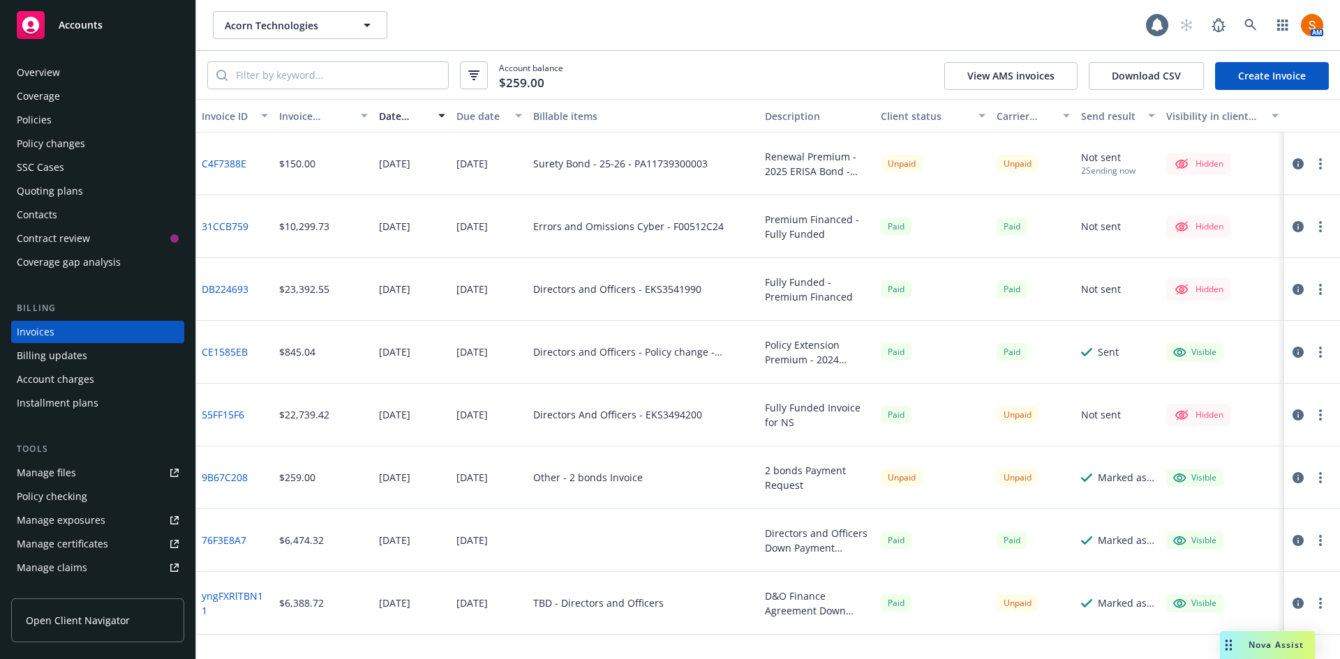
click at [1319, 165] on icon "button" at bounding box center [1320, 163] width 3 height 11
click at [1232, 283] on link "Make it visible in client dash" at bounding box center [1239, 276] width 178 height 28
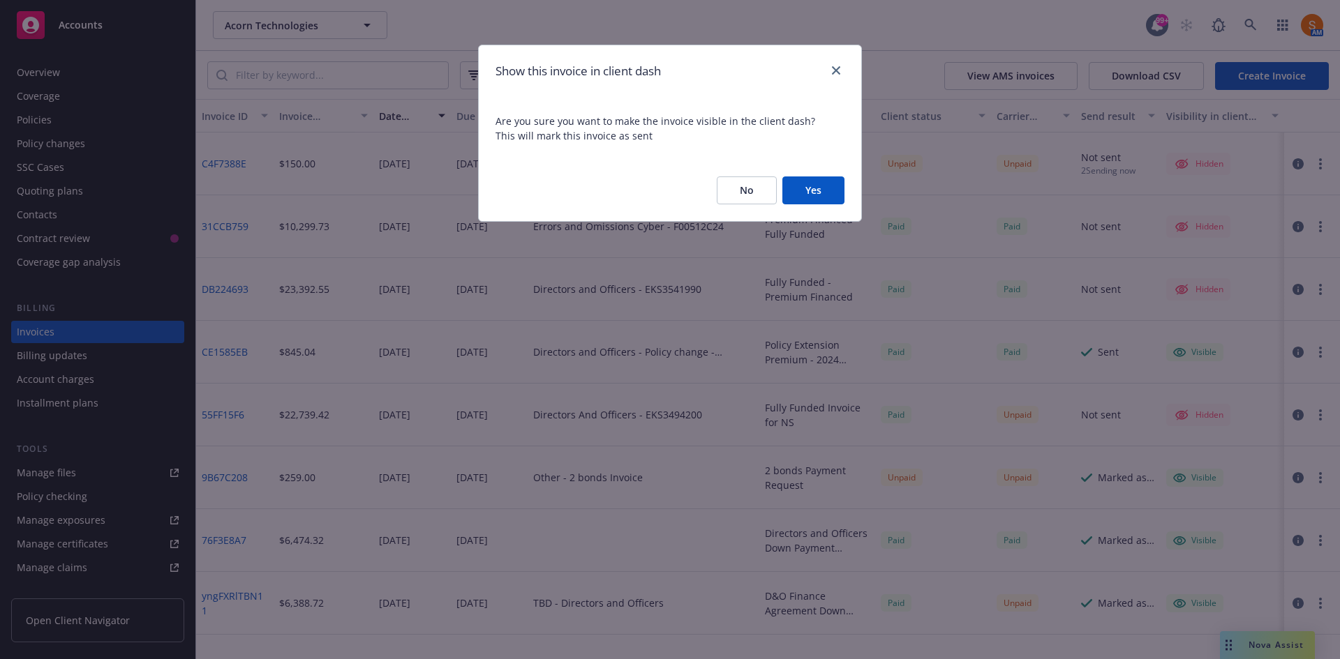
click at [803, 202] on button "Yes" at bounding box center [813, 191] width 62 height 28
